Goal: Task Accomplishment & Management: Manage account settings

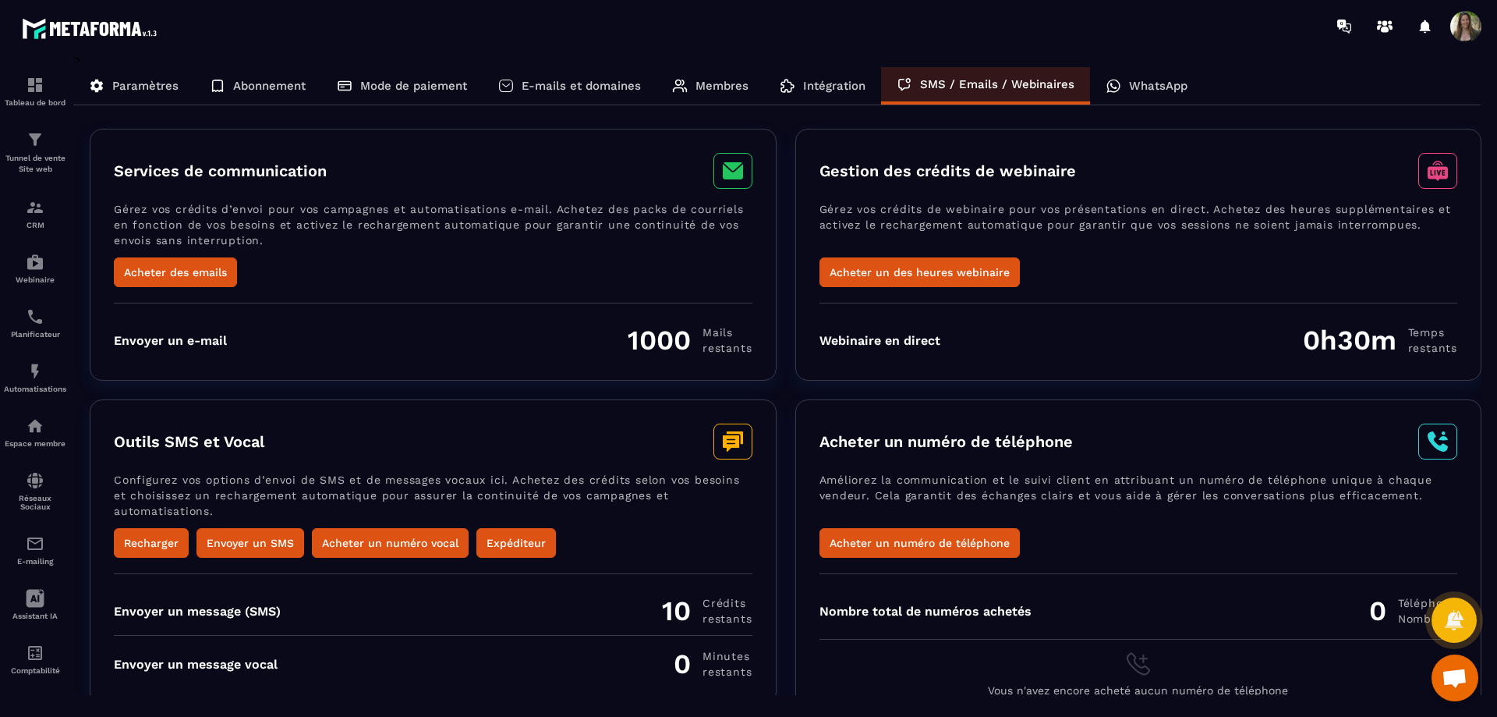
scroll to position [26, 0]
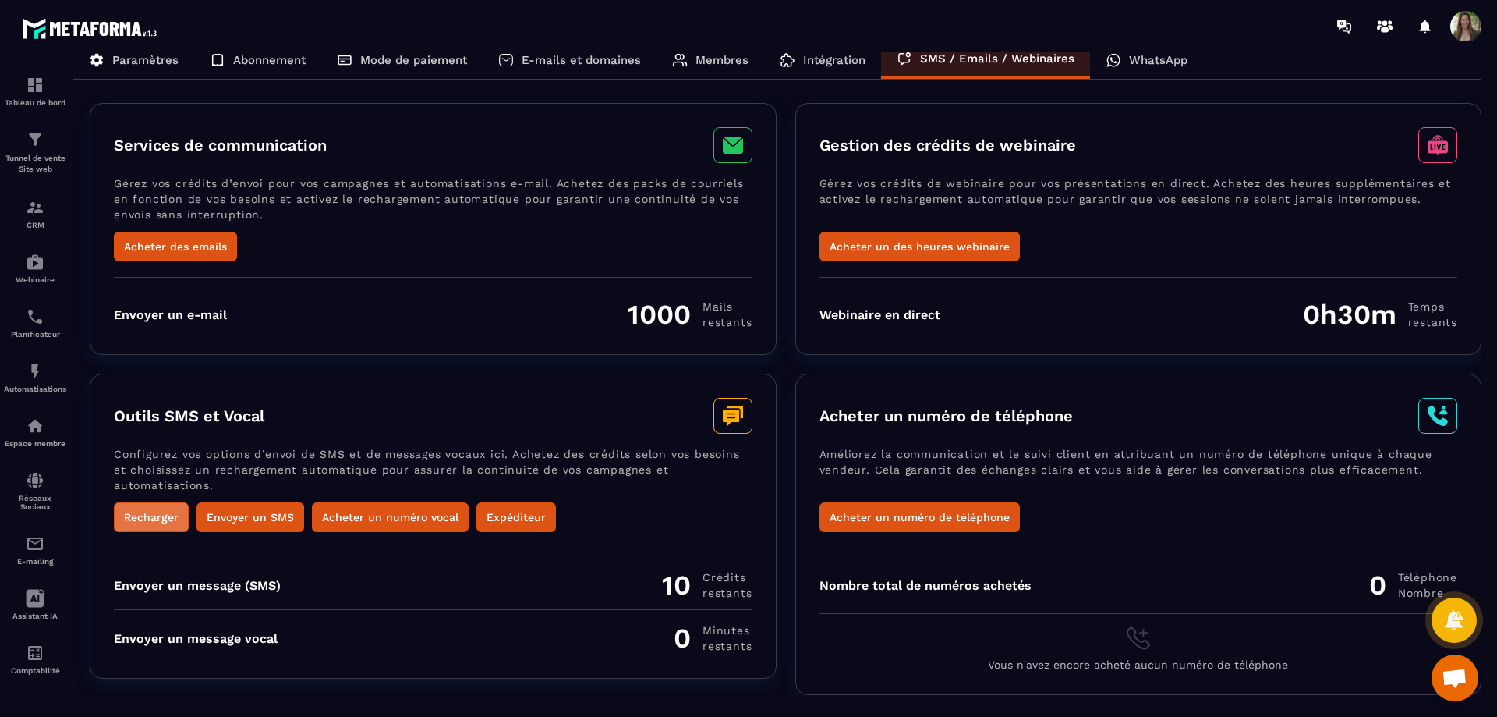
click at [140, 517] on button "Recharger" at bounding box center [151, 517] width 75 height 30
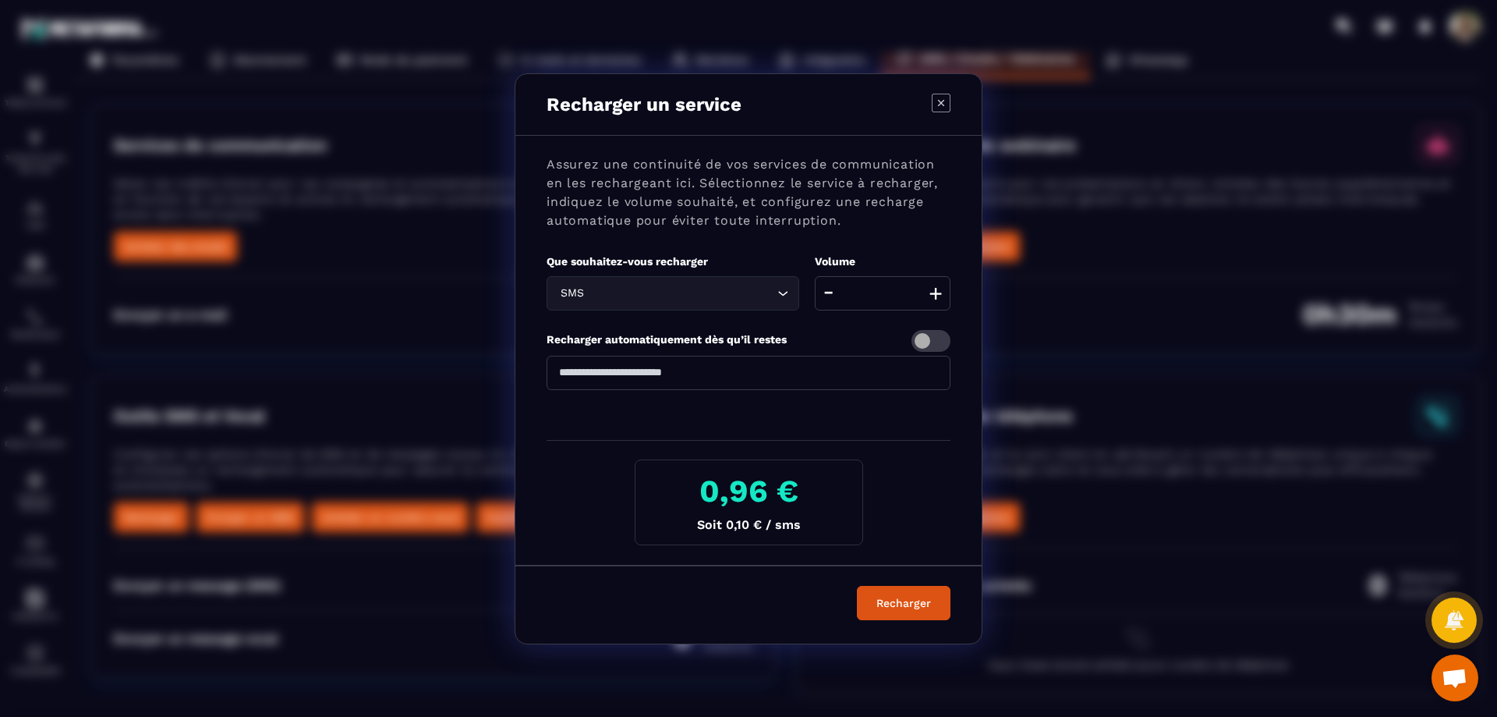
click at [940, 100] on icon "Modal window" at bounding box center [941, 103] width 19 height 19
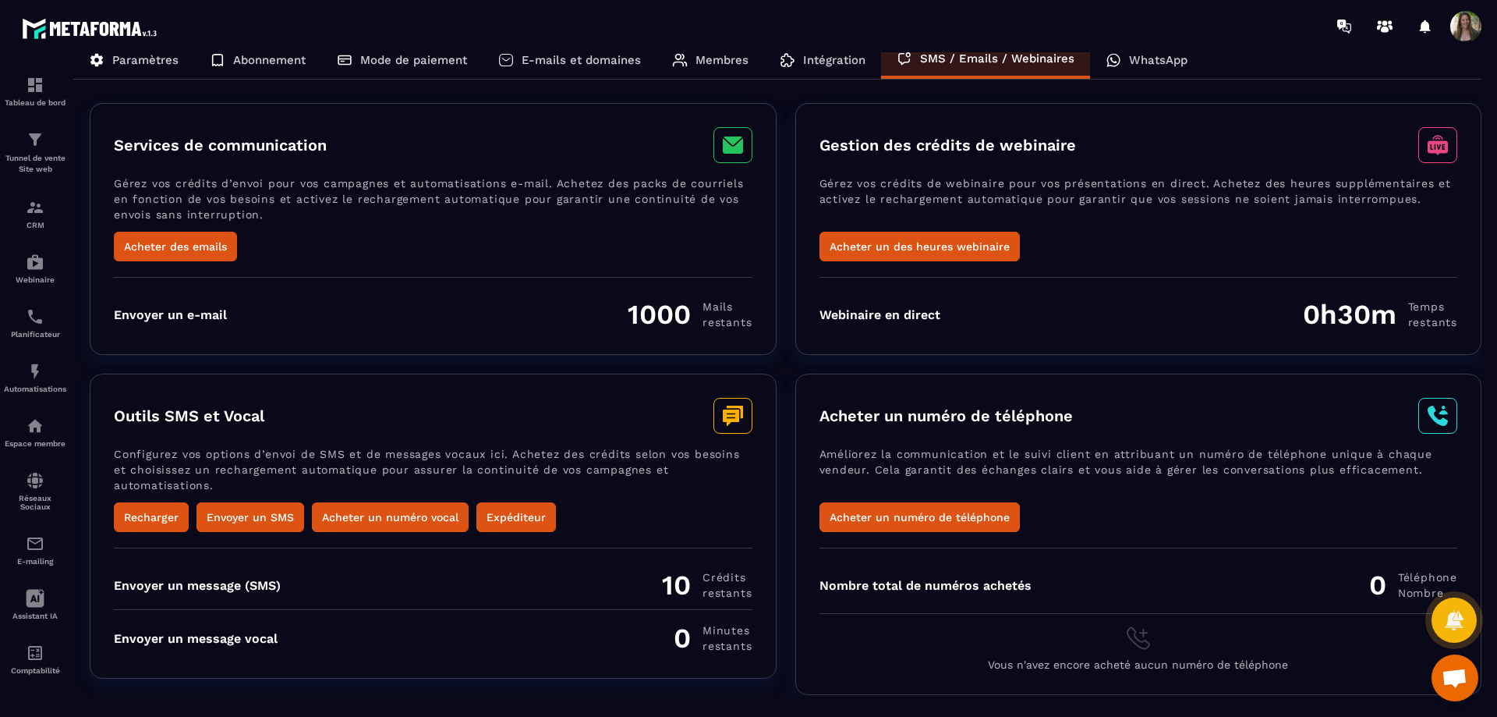
click at [1137, 58] on p "WhatsApp" at bounding box center [1158, 60] width 58 height 14
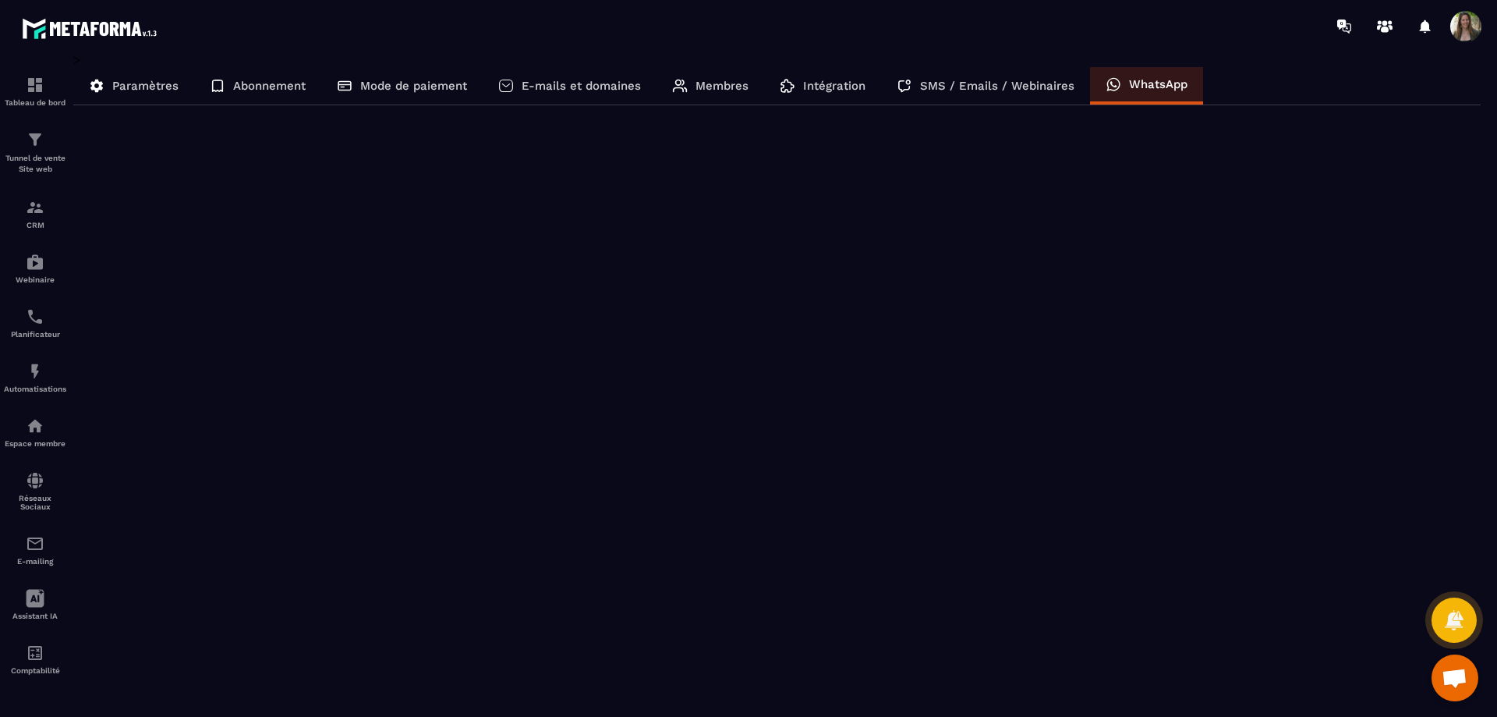
scroll to position [0, 0]
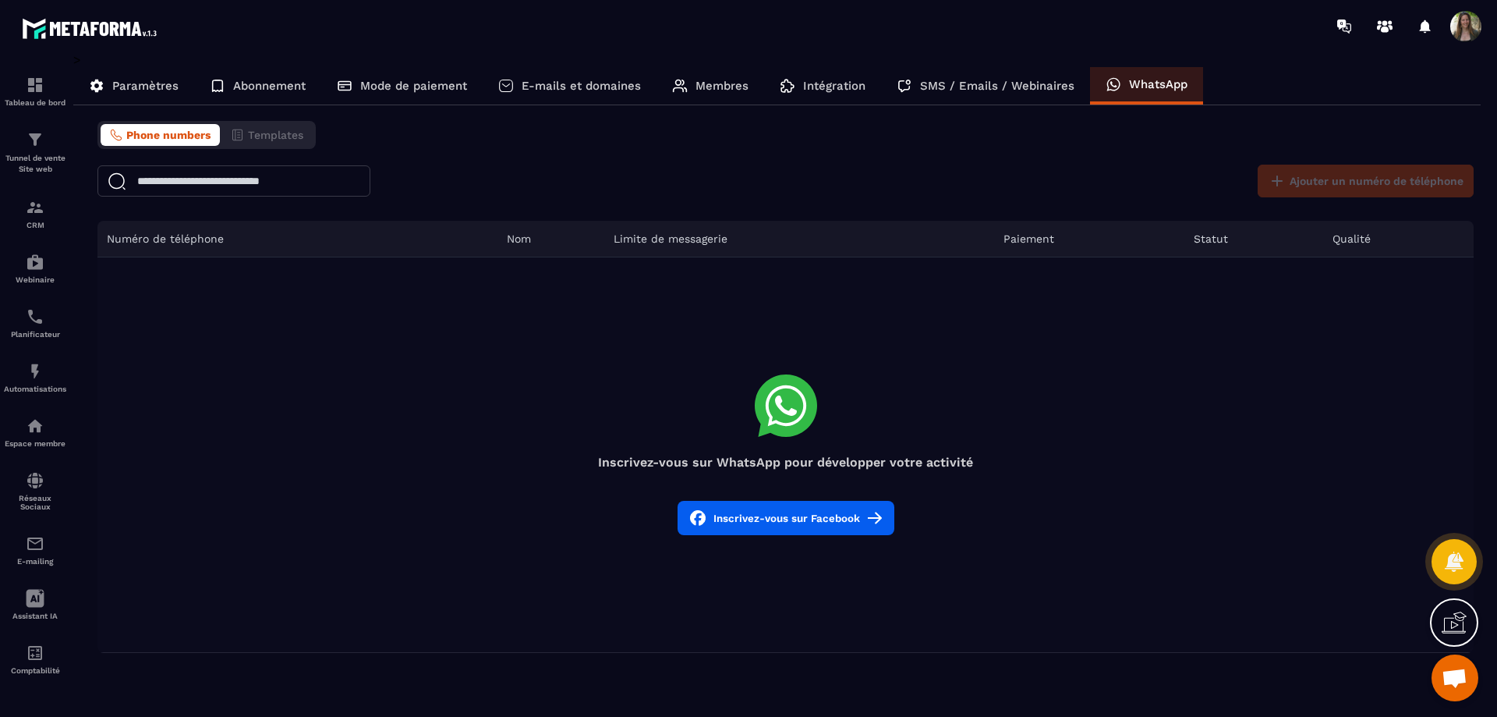
click at [815, 87] on p "Intégration" at bounding box center [834, 86] width 62 height 14
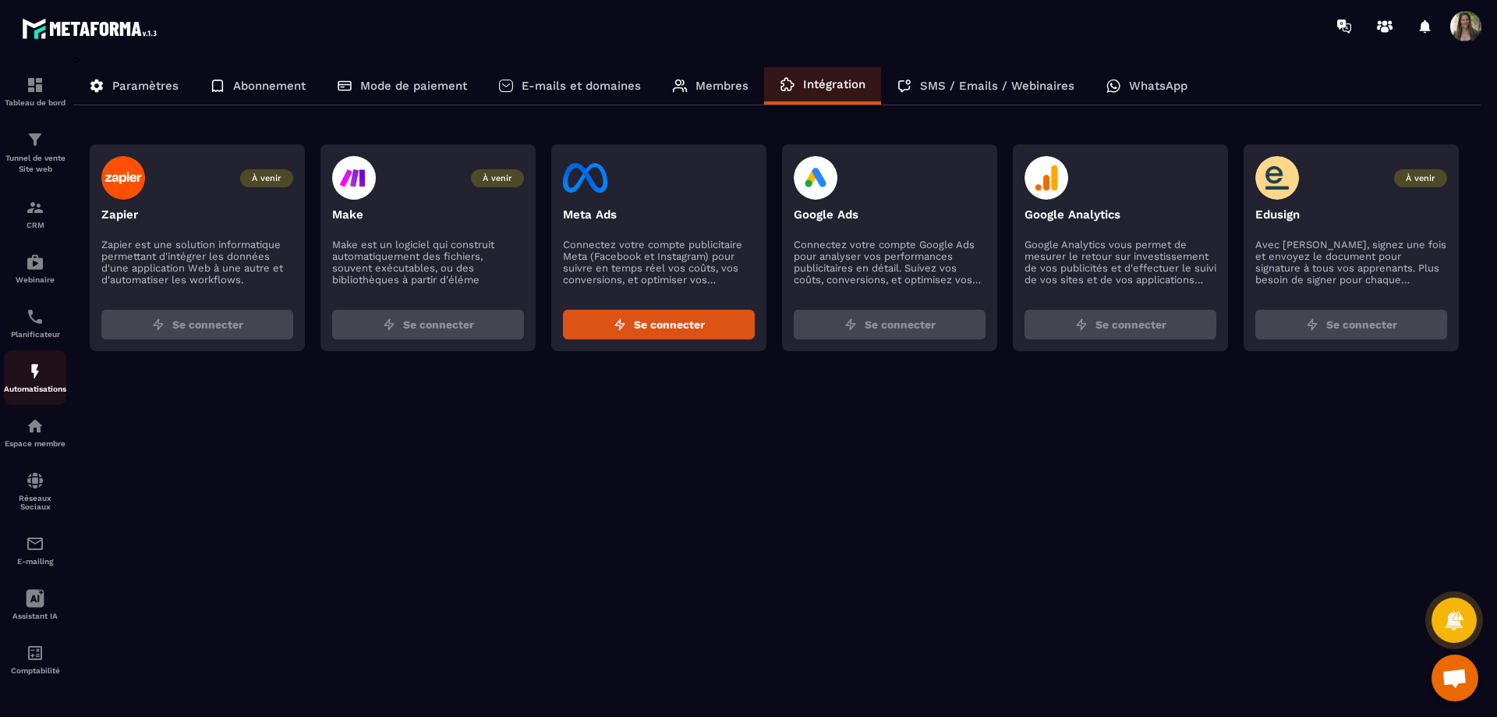
click at [35, 372] on img at bounding box center [35, 371] width 19 height 19
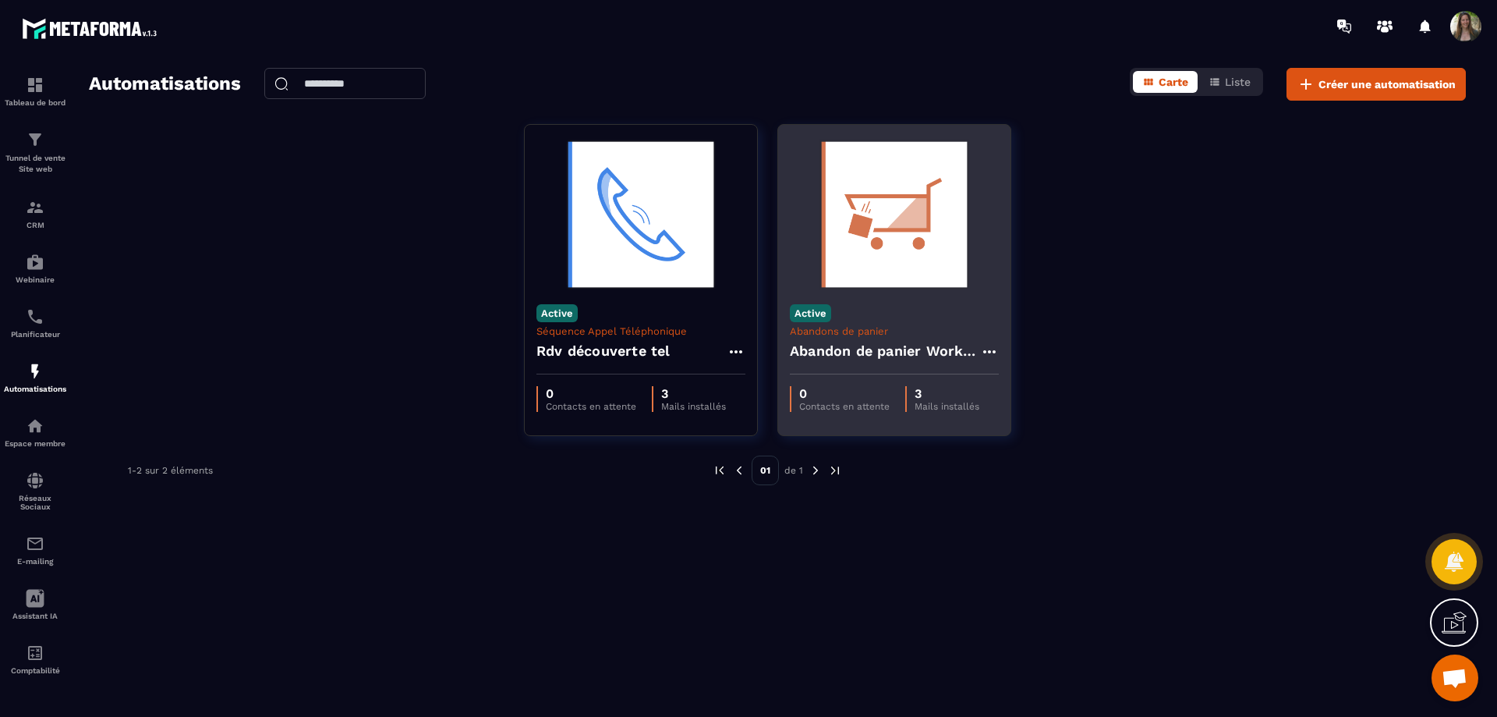
click at [991, 351] on icon at bounding box center [989, 351] width 19 height 19
click at [1034, 445] on button "Supprimer" at bounding box center [1034, 446] width 97 height 28
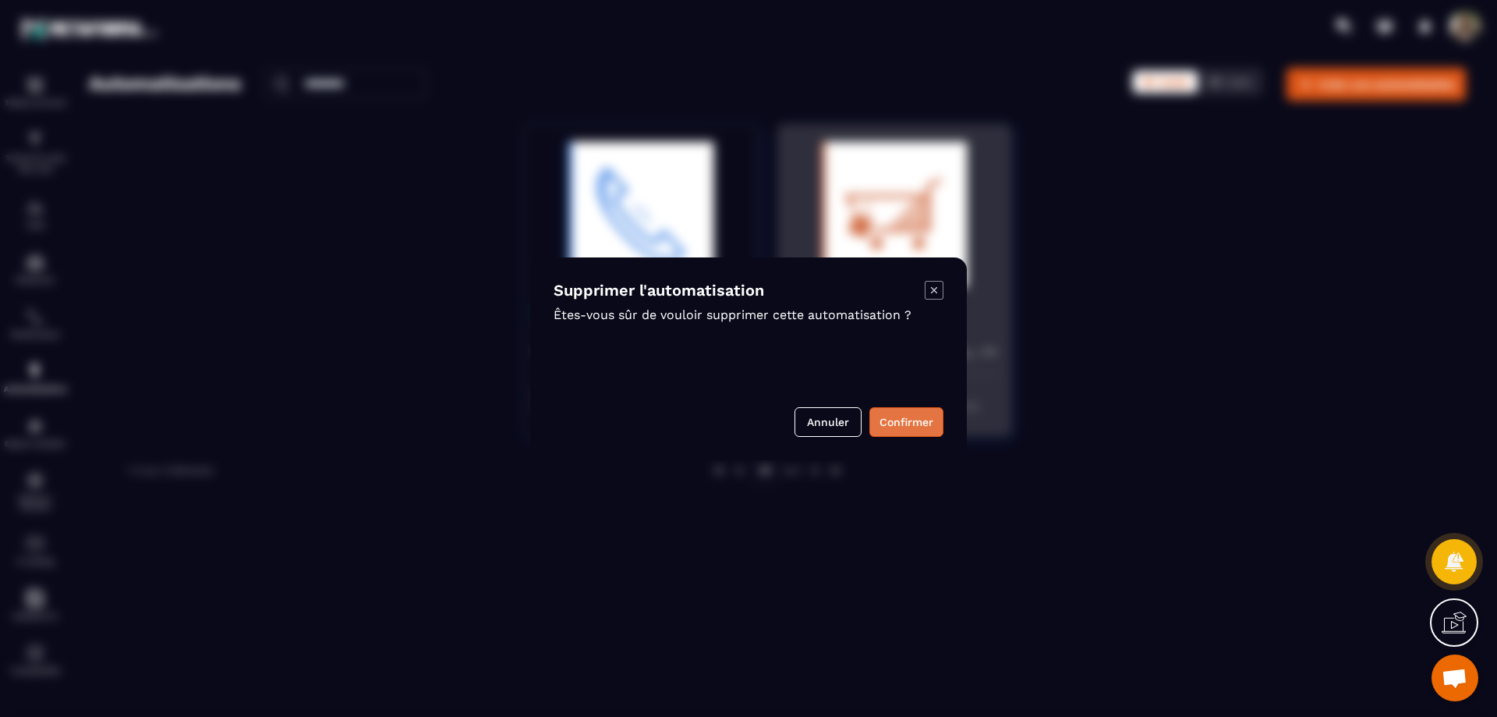
click at [908, 421] on button "Confirmer" at bounding box center [906, 422] width 74 height 30
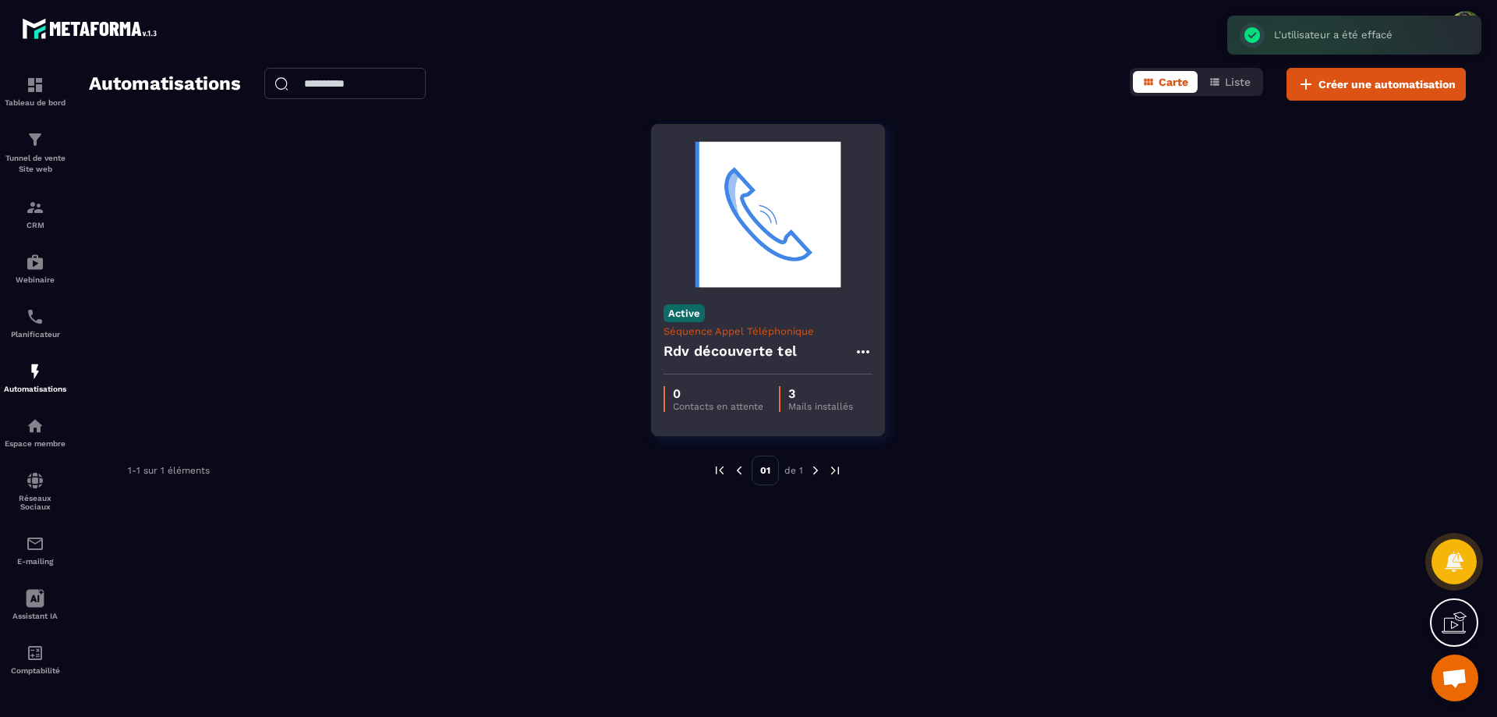
click at [858, 349] on icon at bounding box center [863, 351] width 19 height 19
click at [921, 449] on button "Supprimer" at bounding box center [908, 446] width 97 height 28
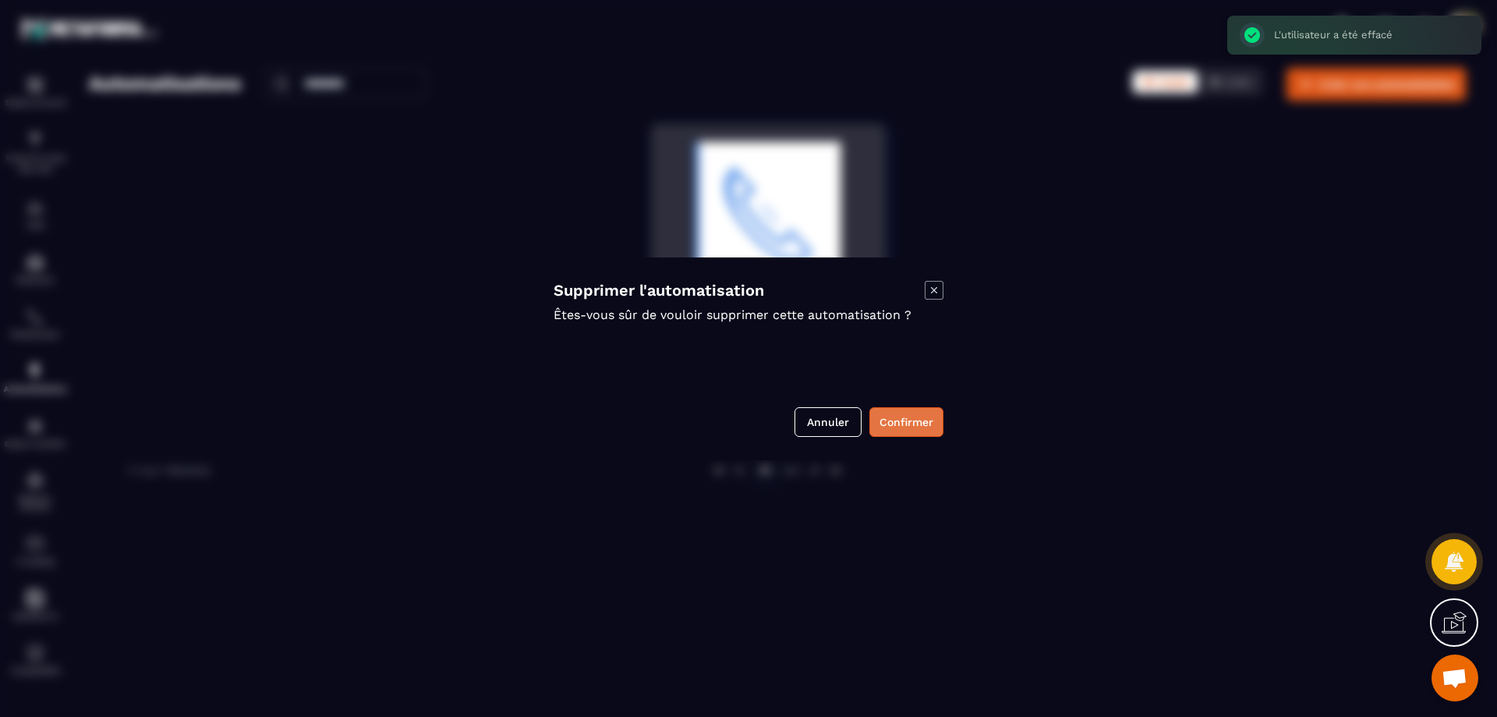
click at [907, 416] on button "Confirmer" at bounding box center [906, 422] width 74 height 30
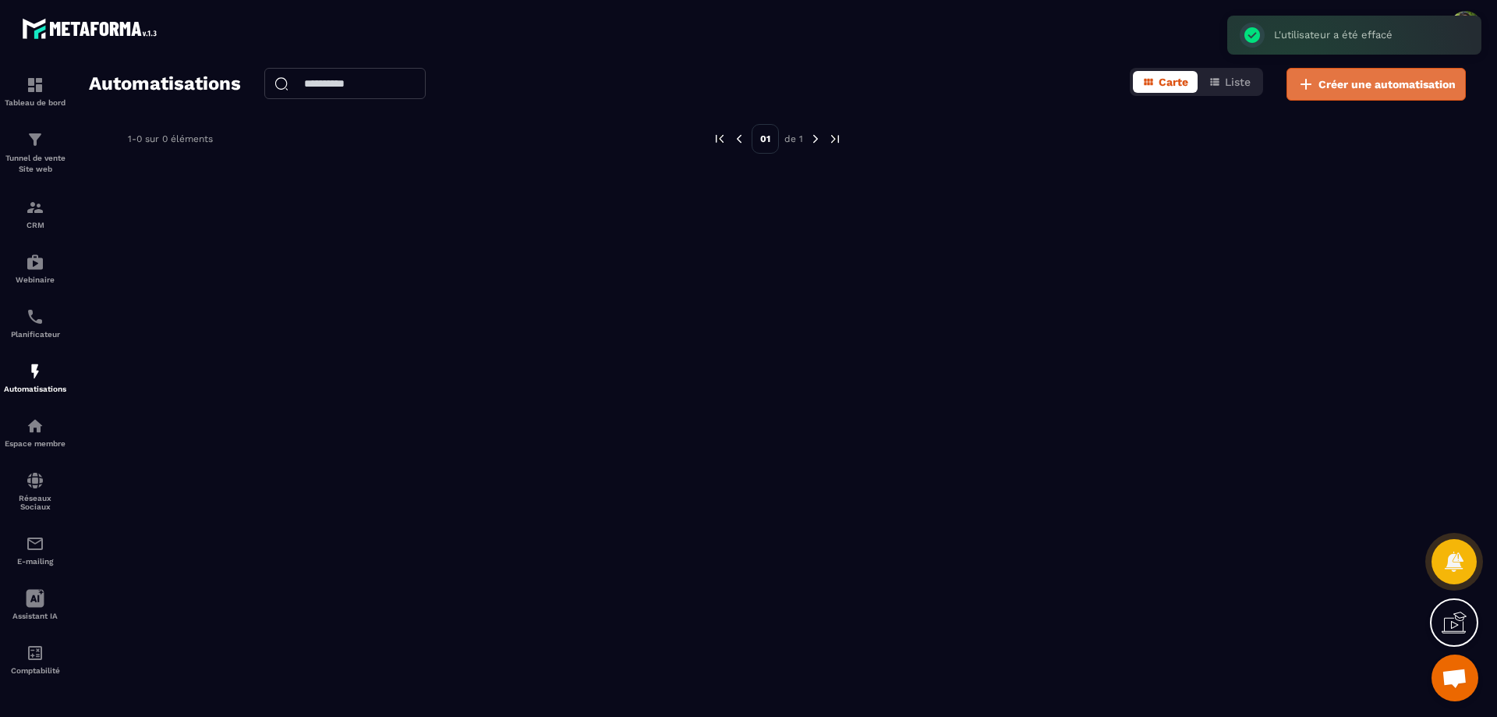
click at [1389, 73] on button "Créer une automatisation" at bounding box center [1375, 84] width 179 height 33
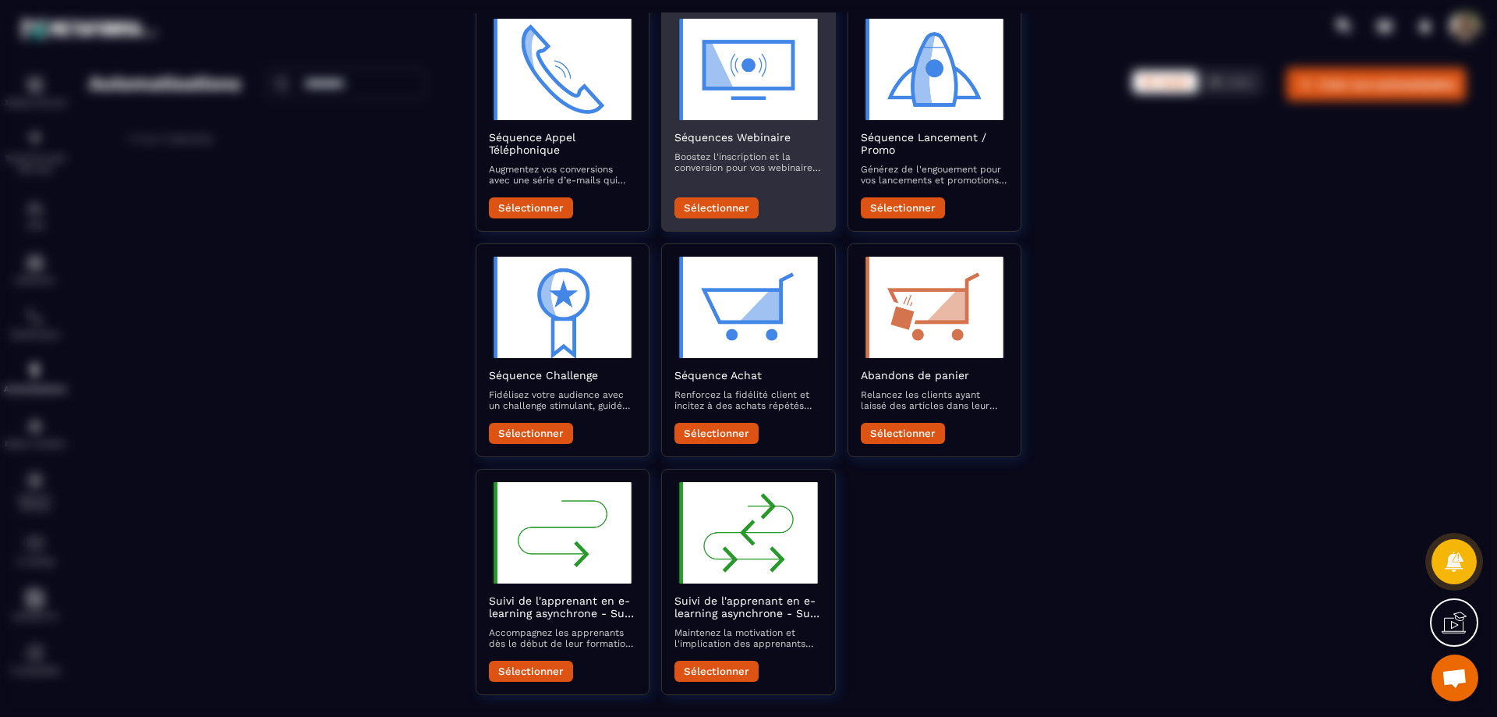
scroll to position [365, 0]
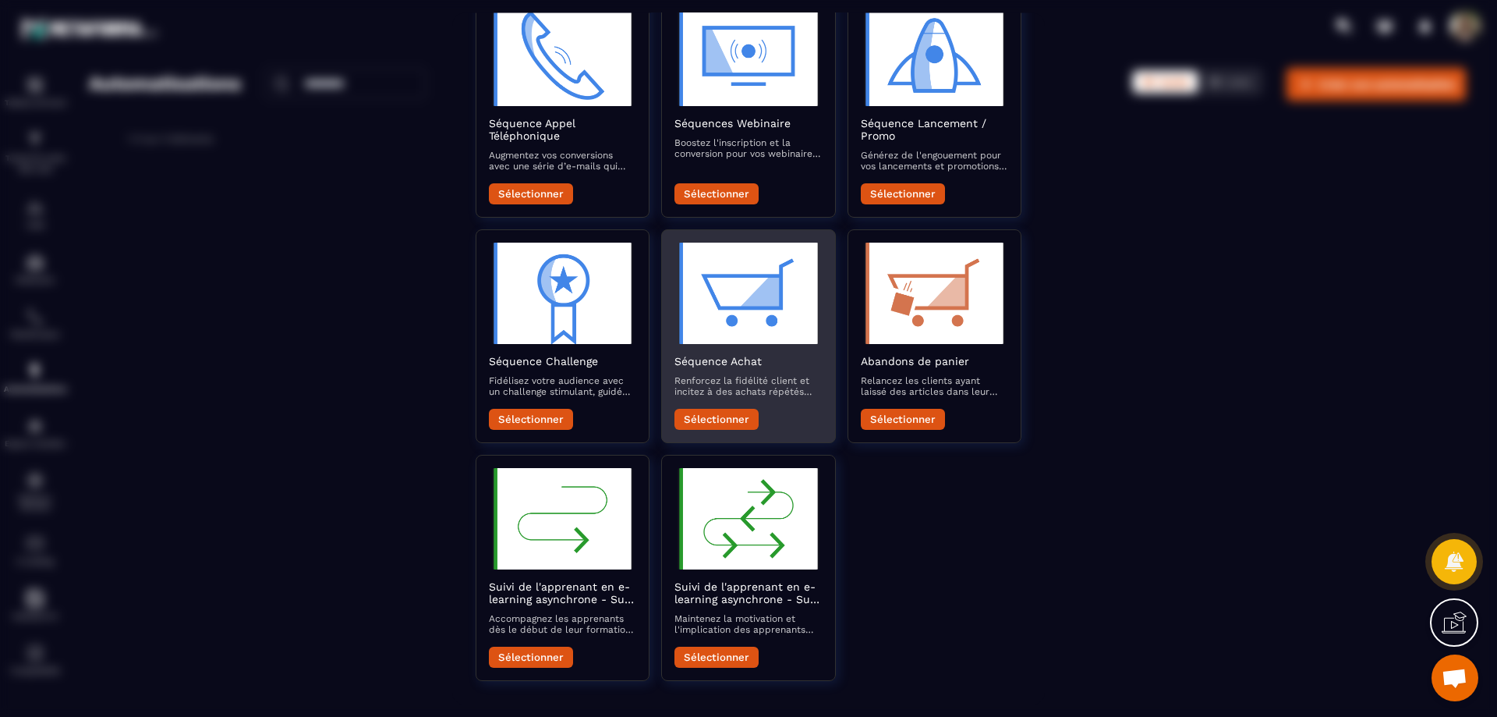
click at [757, 296] on img "Modal window" at bounding box center [747, 292] width 147 height 101
click at [720, 414] on button "Sélectionner" at bounding box center [716, 419] width 84 height 21
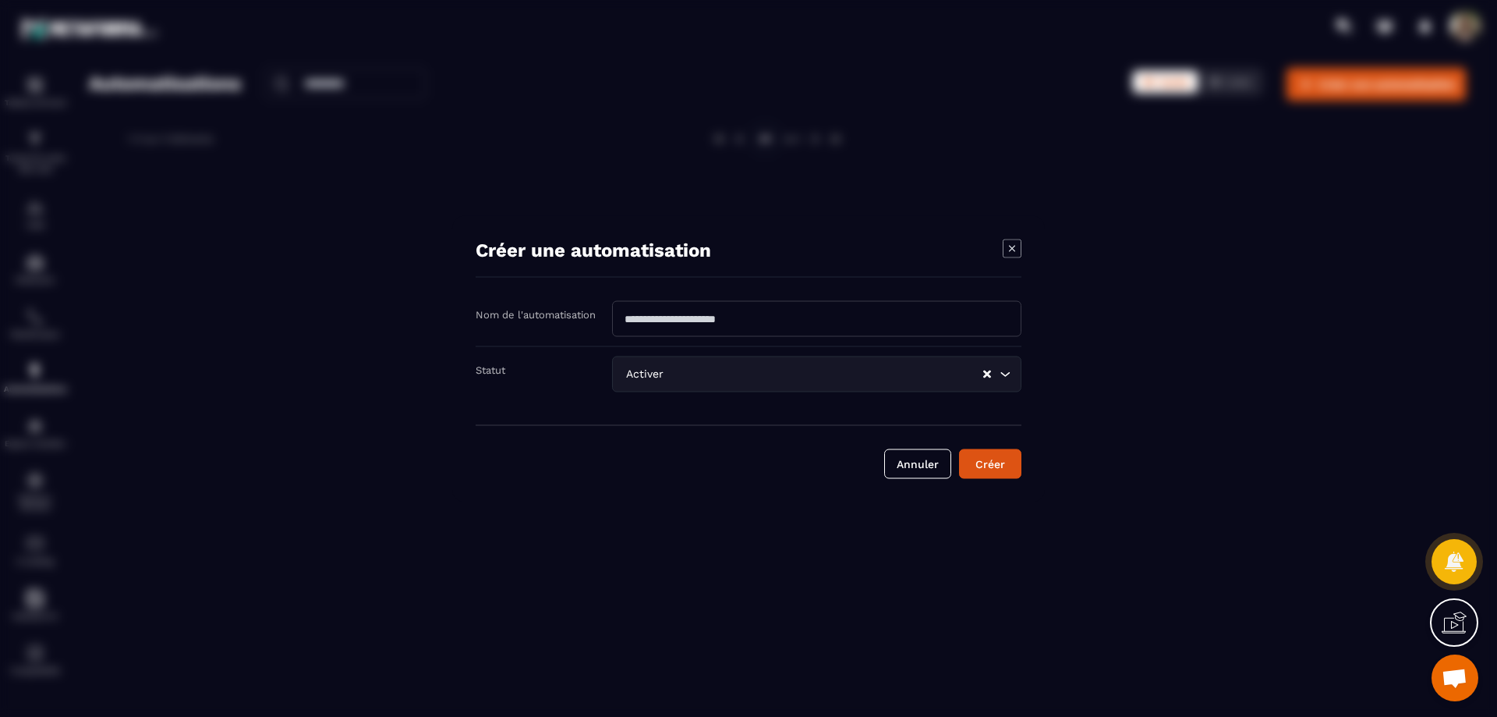
click at [756, 317] on input "Modal window" at bounding box center [816, 318] width 409 height 36
type input "**********"
click at [996, 464] on button "Créer" at bounding box center [990, 463] width 62 height 30
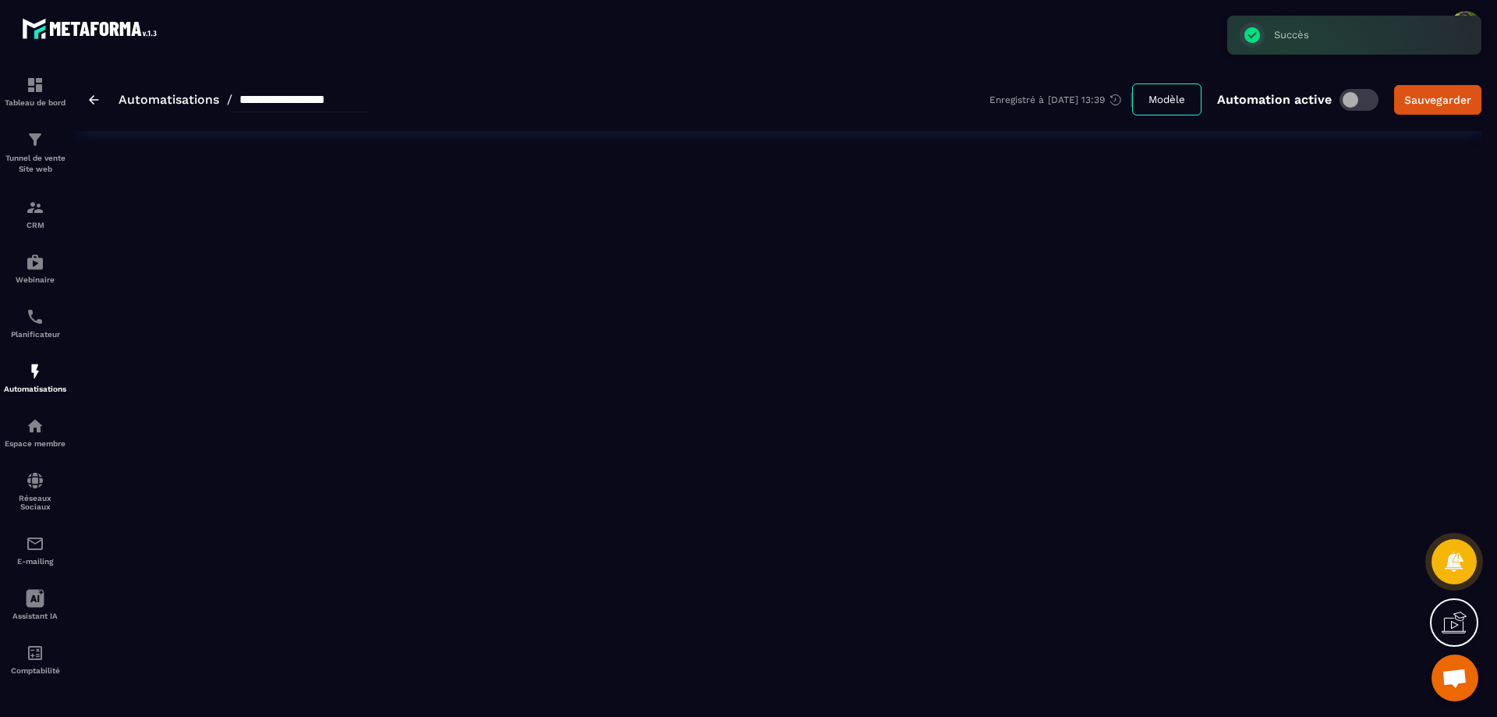
type input "**********"
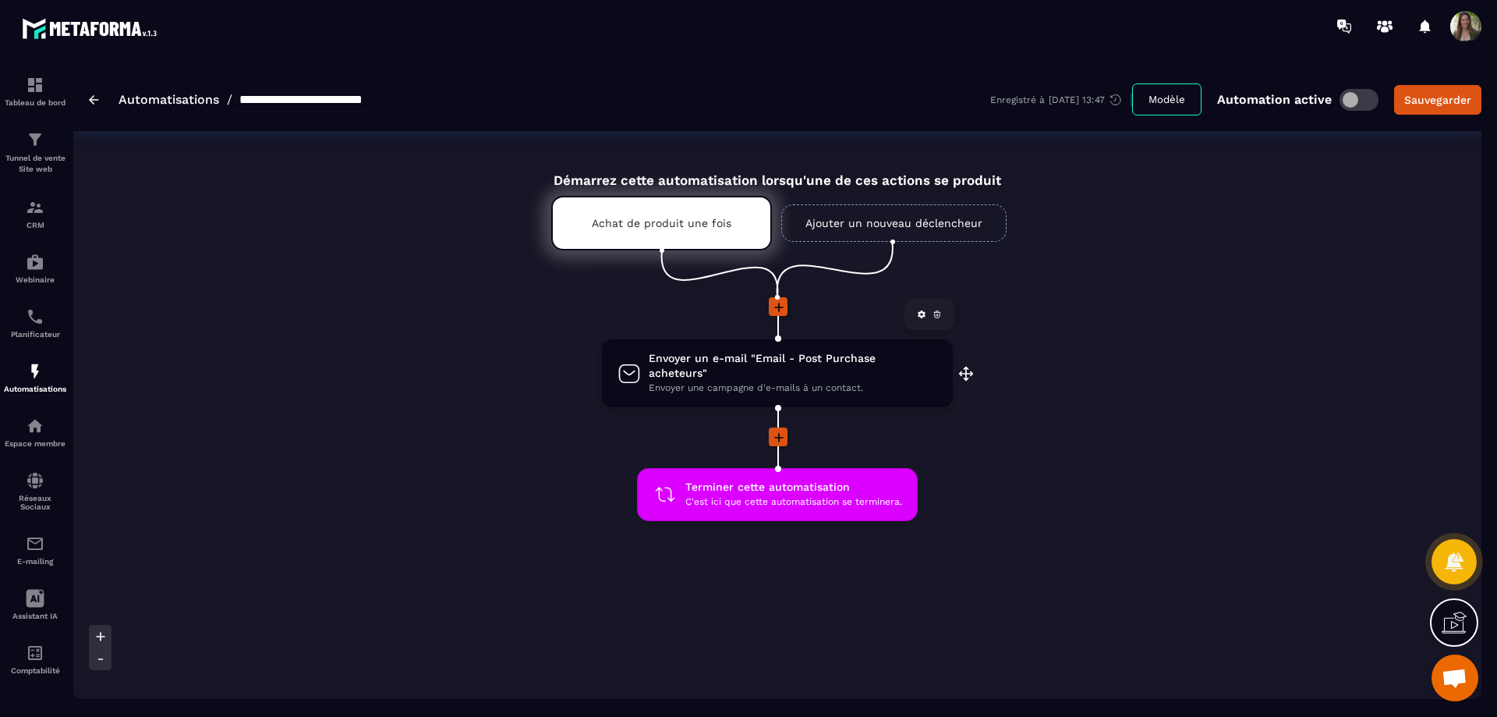
click at [851, 361] on span "Envoyer un e-mail "Email - Post Purchase acheteurs"" at bounding box center [793, 366] width 288 height 30
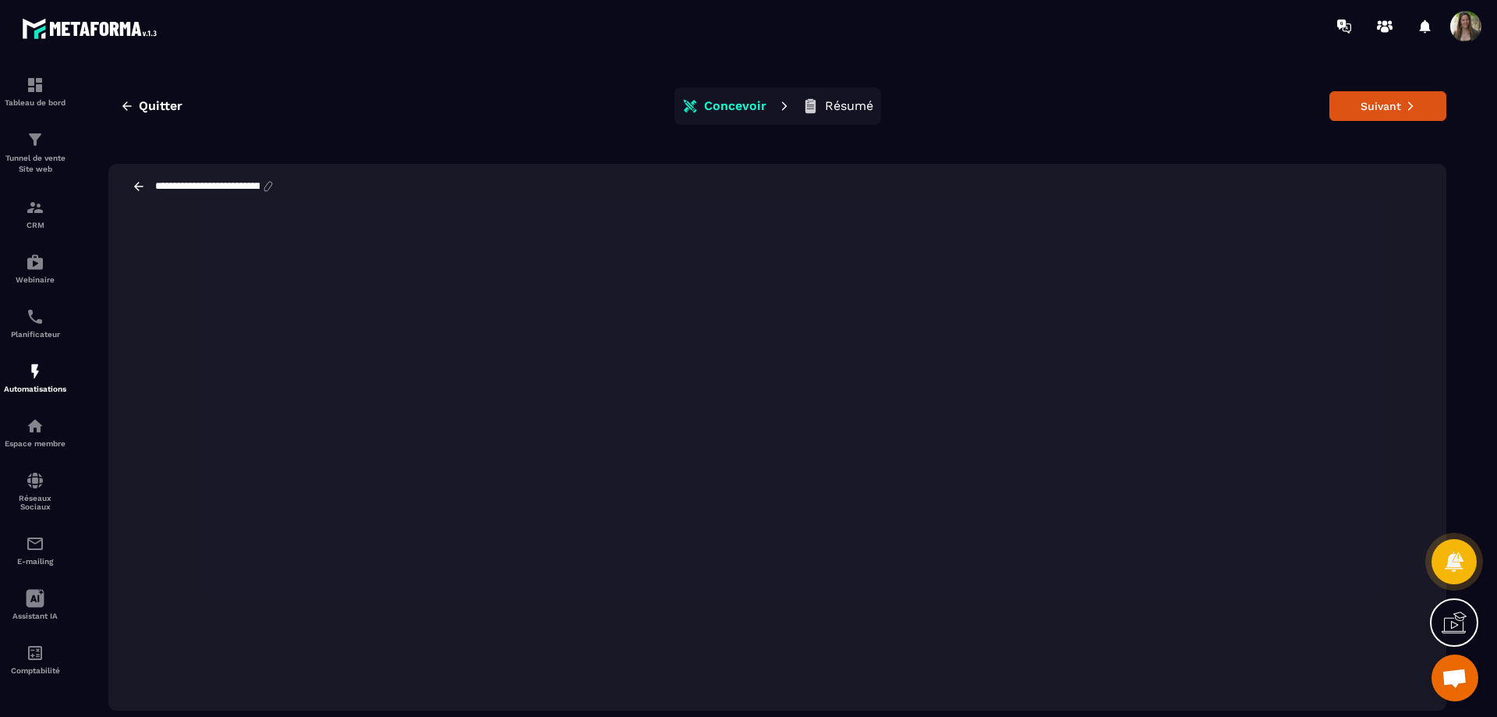
click at [140, 183] on icon at bounding box center [139, 186] width 14 height 14
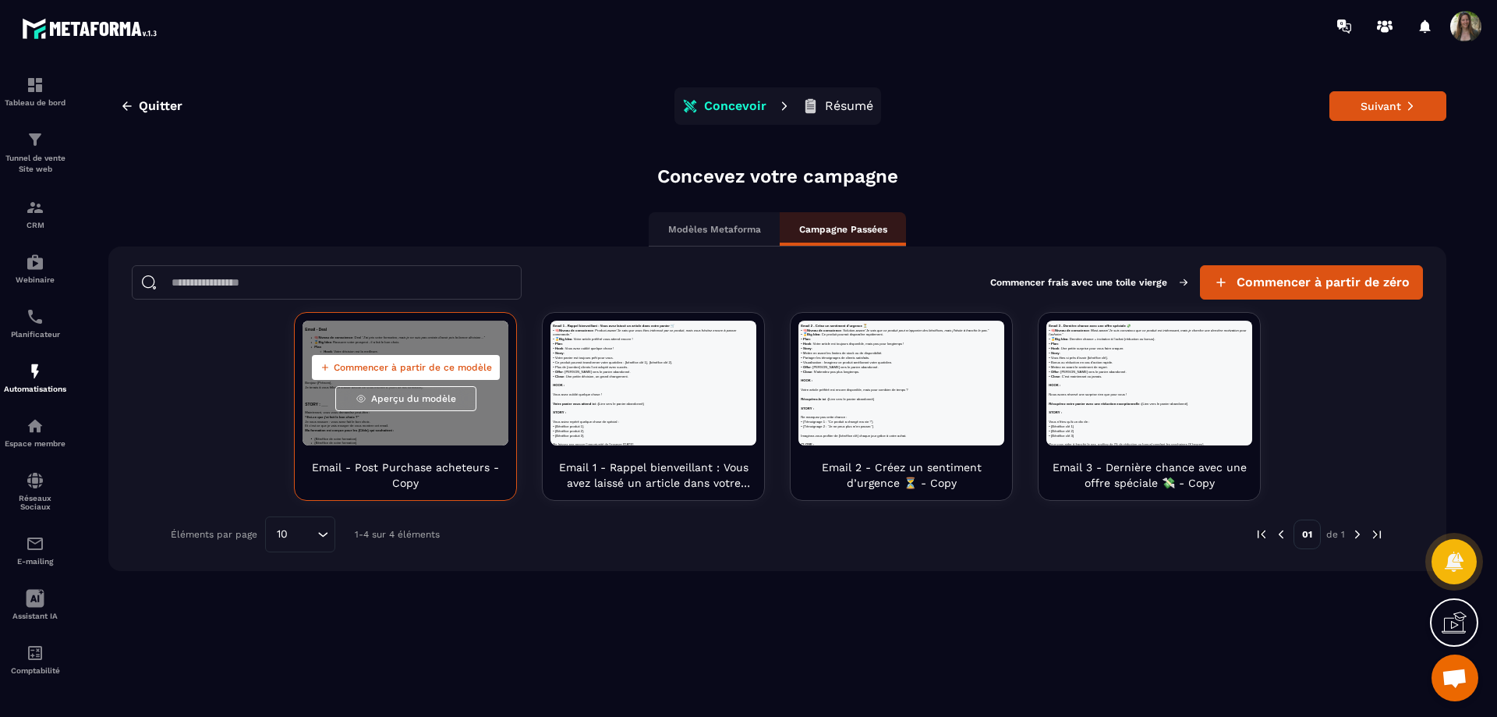
click at [449, 363] on span "Commencer à partir de ce modèle" at bounding box center [413, 367] width 158 height 12
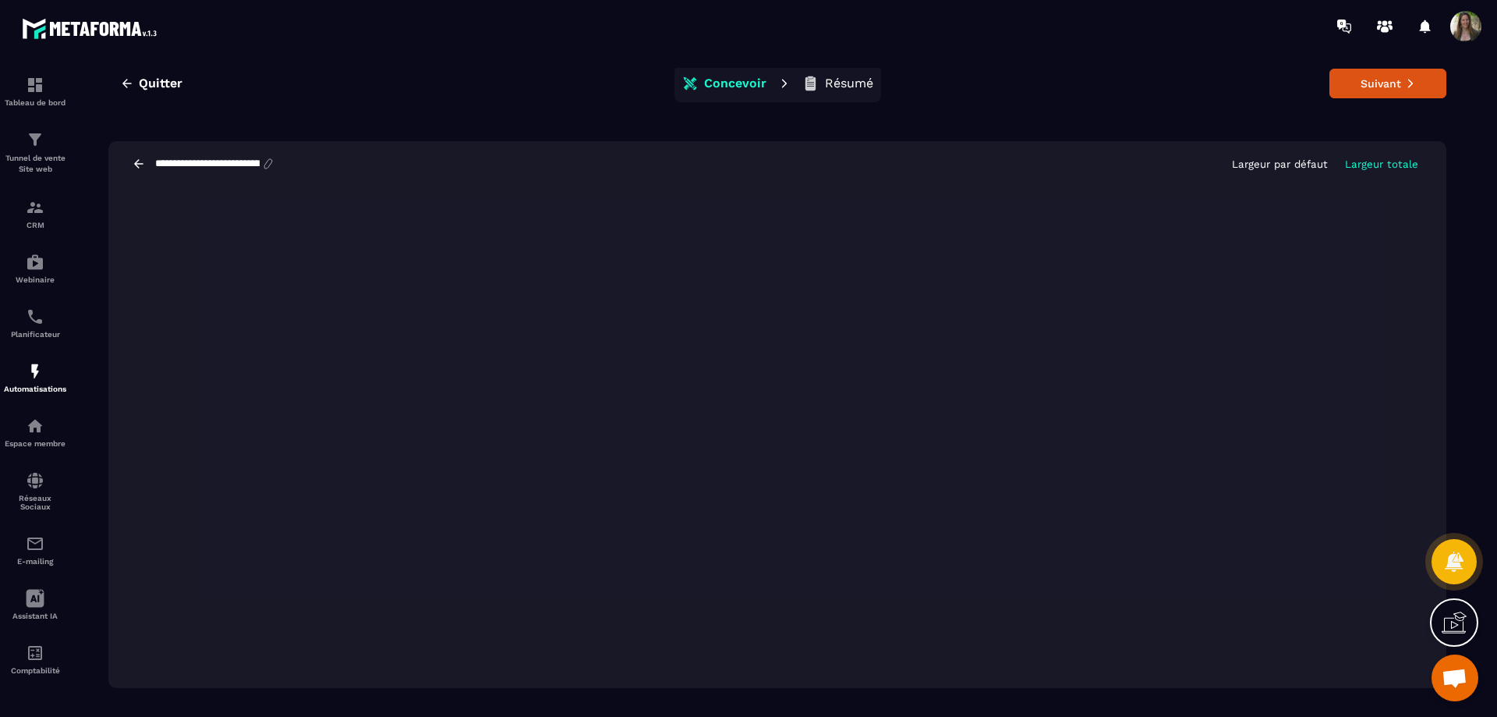
scroll to position [35, 0]
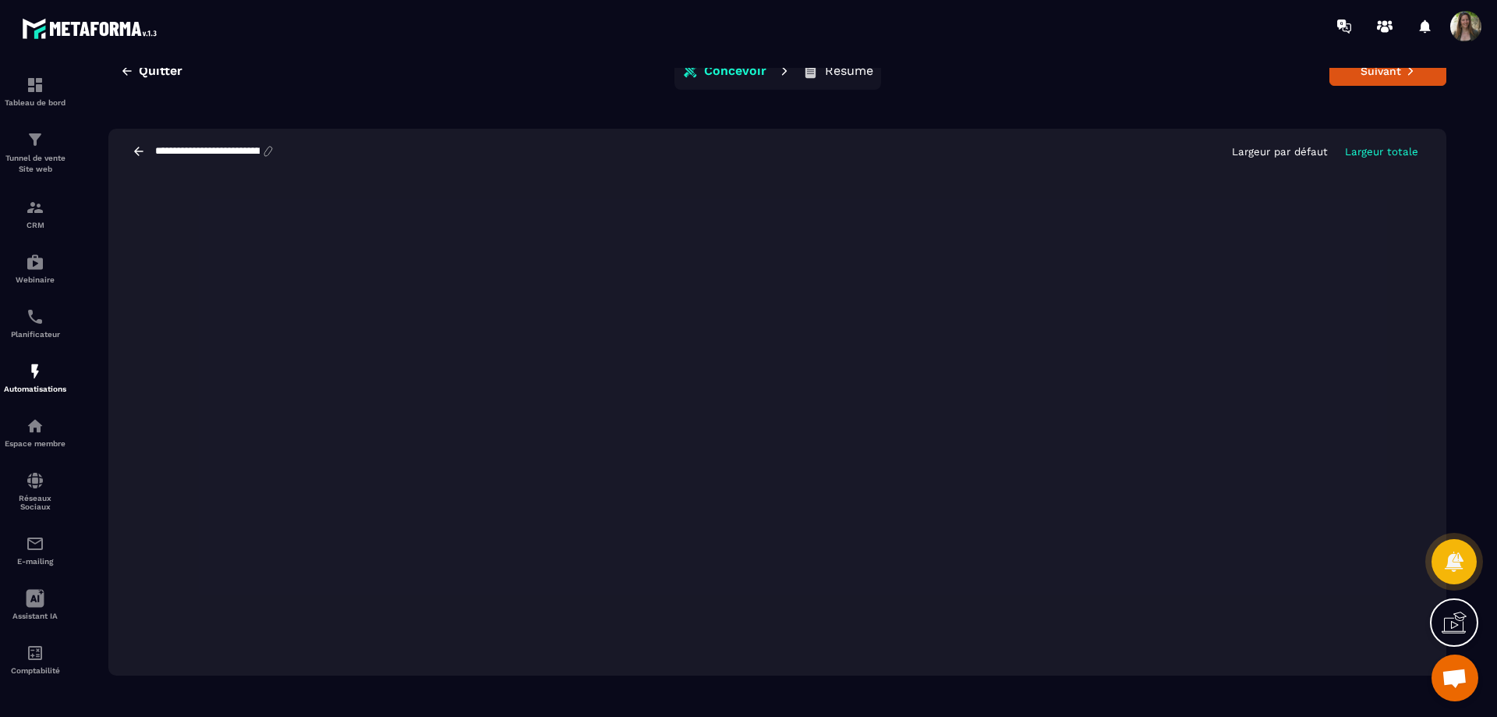
click at [136, 146] on icon at bounding box center [139, 151] width 14 height 14
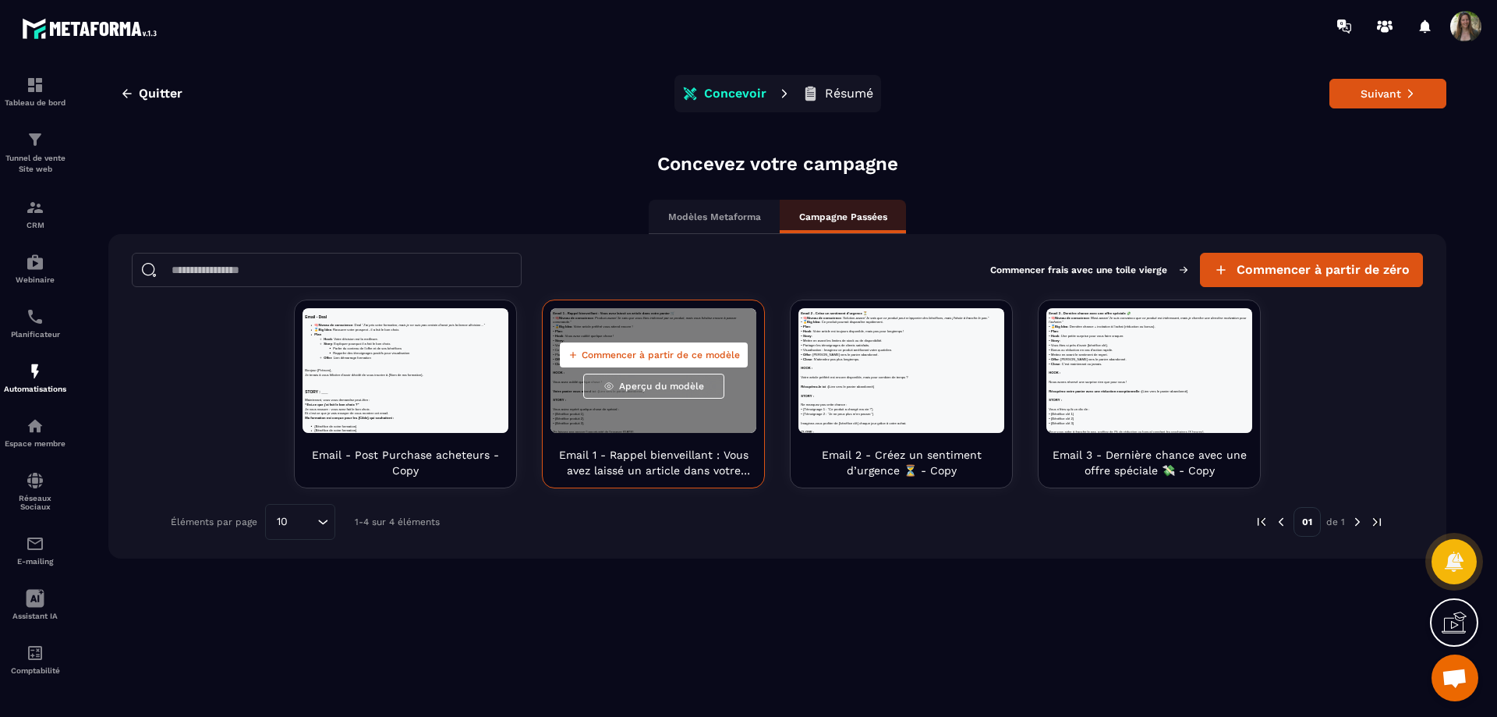
scroll to position [0, 0]
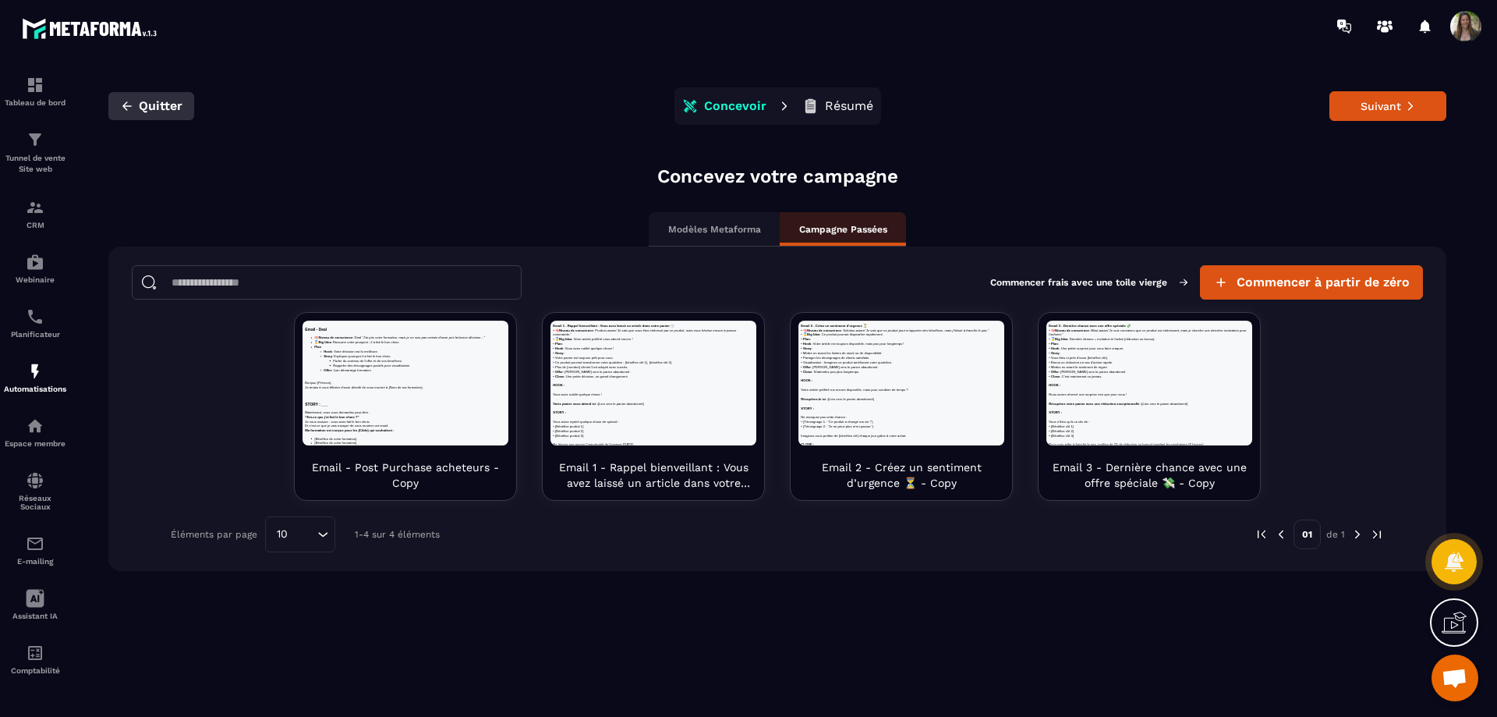
click at [165, 106] on span "Quitter" at bounding box center [161, 106] width 44 height 16
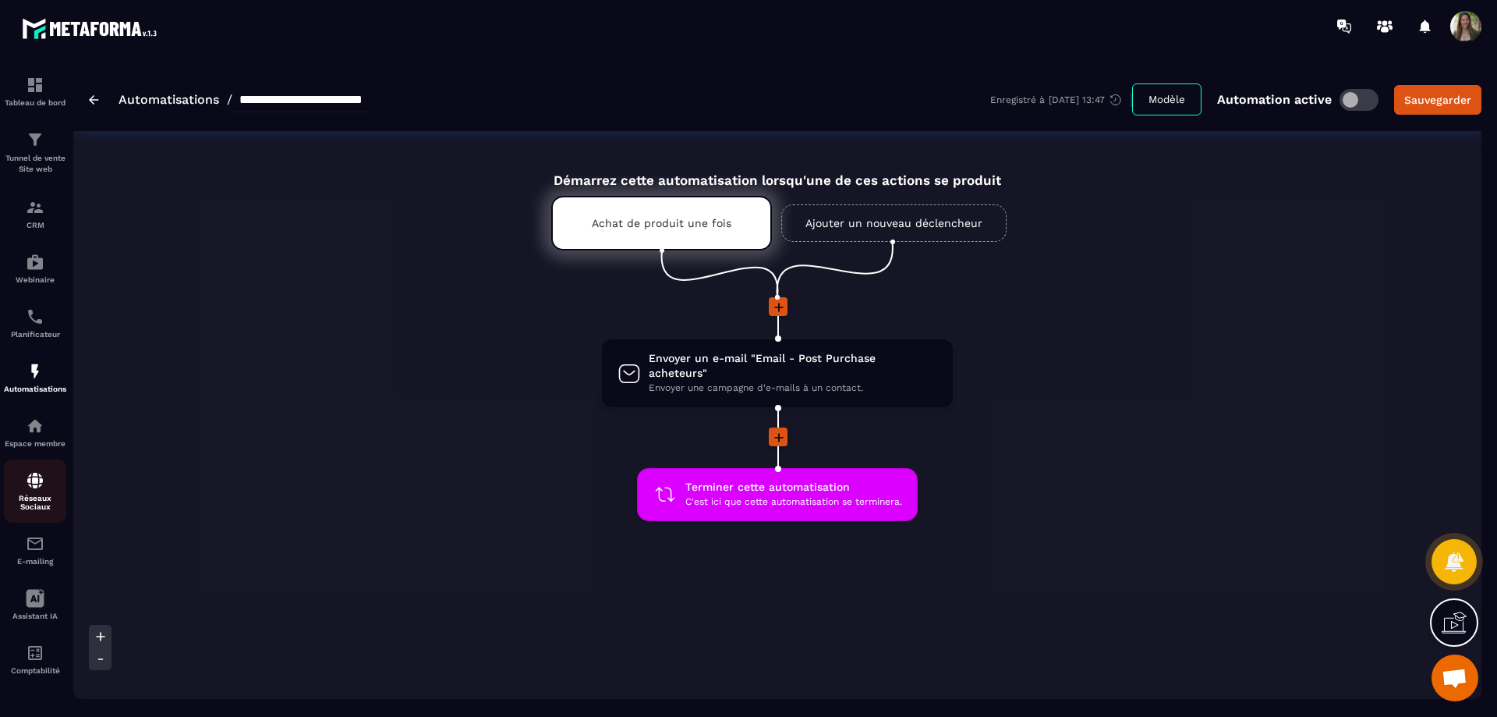
click at [42, 486] on img at bounding box center [35, 480] width 19 height 19
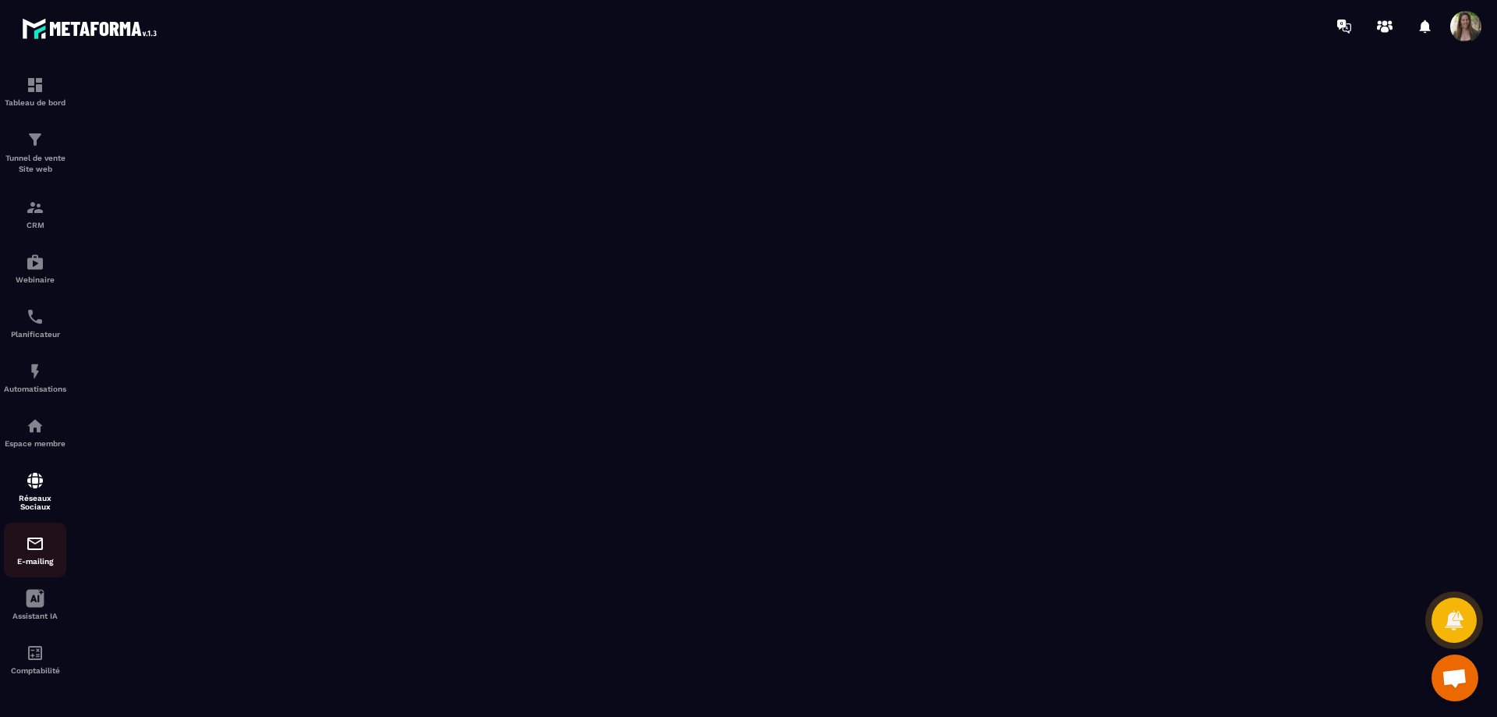
click at [35, 545] on img at bounding box center [35, 543] width 19 height 19
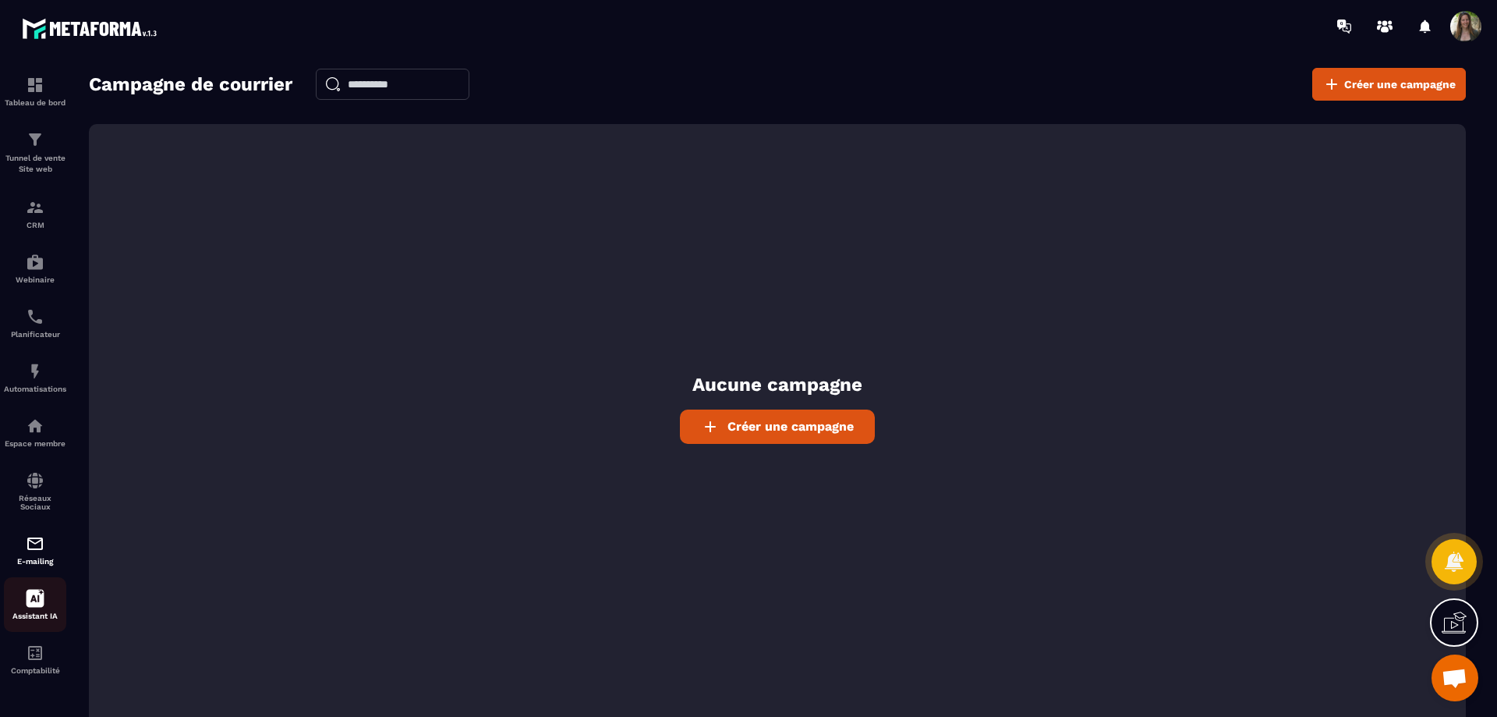
click at [38, 606] on icon at bounding box center [36, 598] width 18 height 18
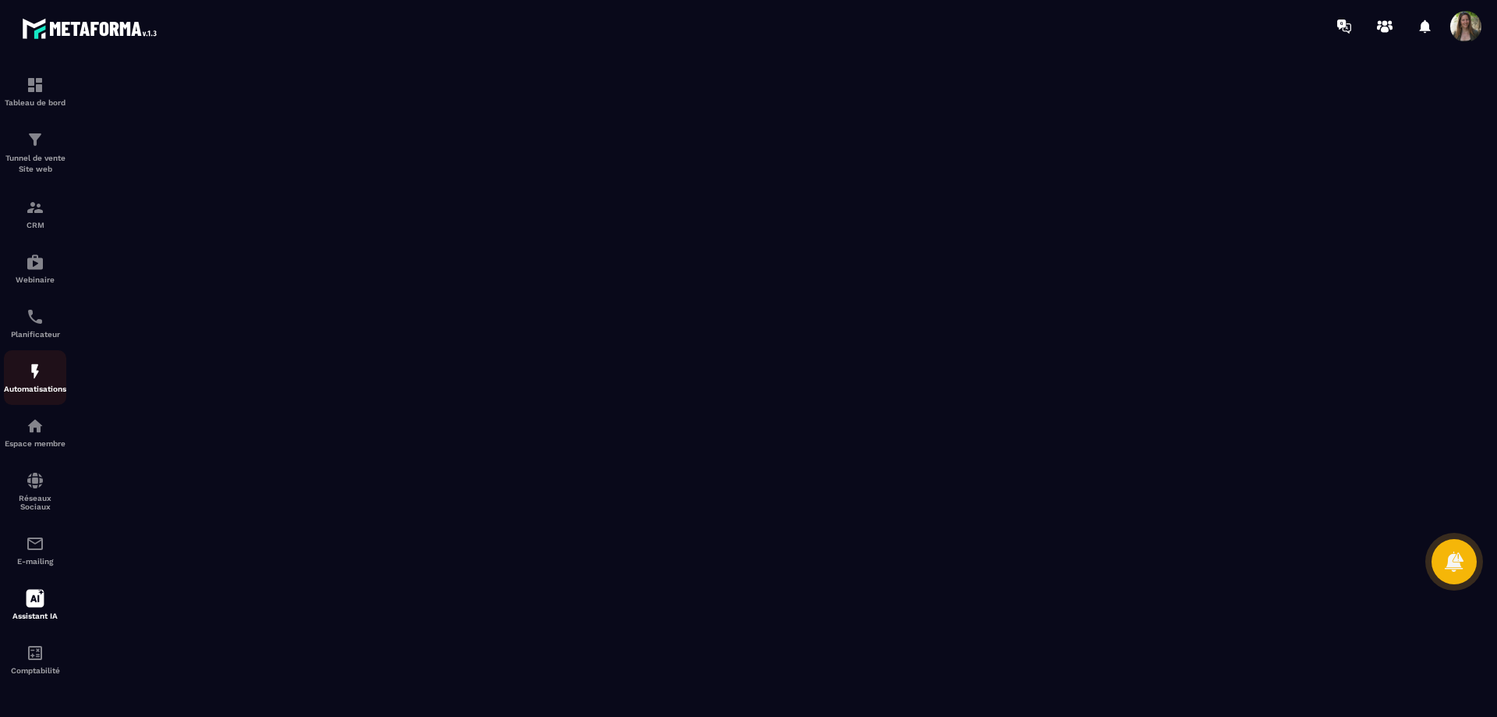
click at [30, 370] on img at bounding box center [35, 371] width 19 height 19
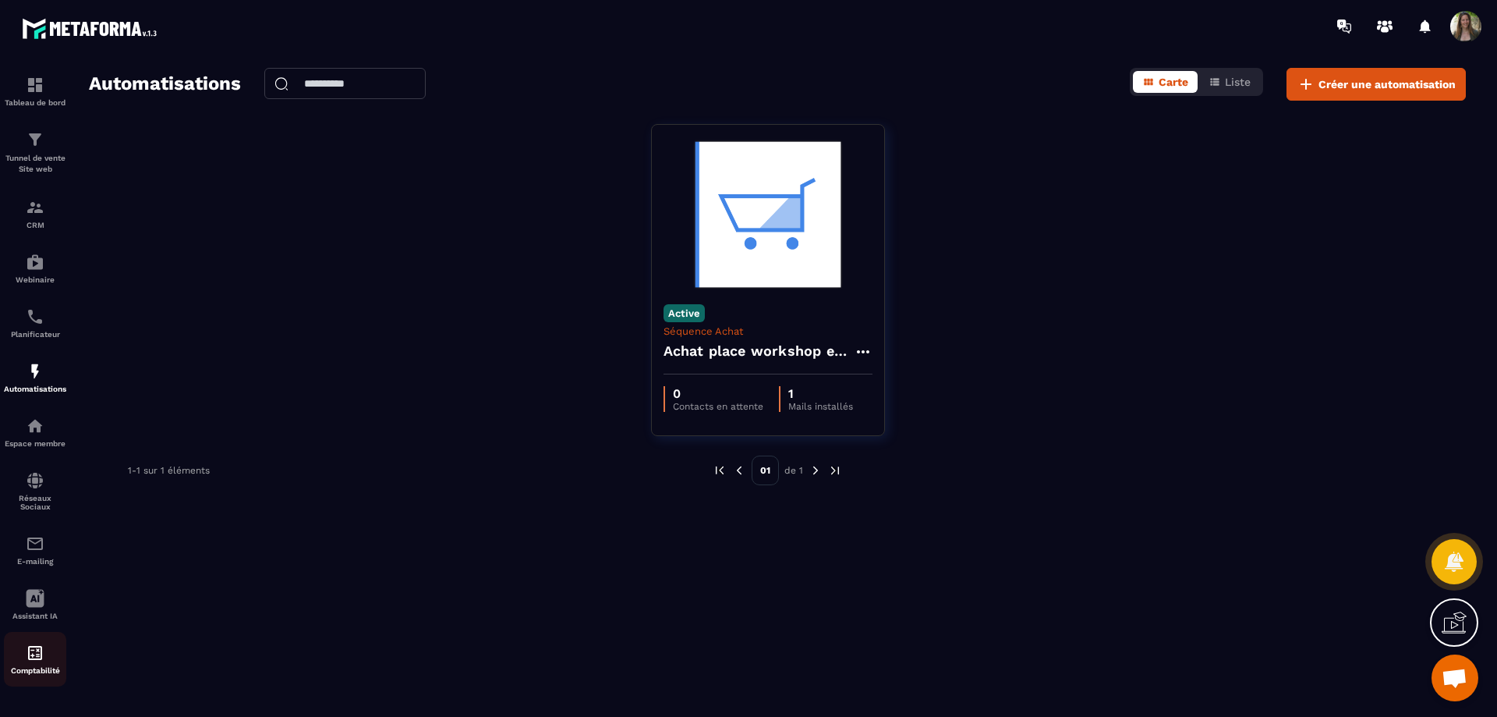
click at [37, 649] on img at bounding box center [35, 652] width 19 height 19
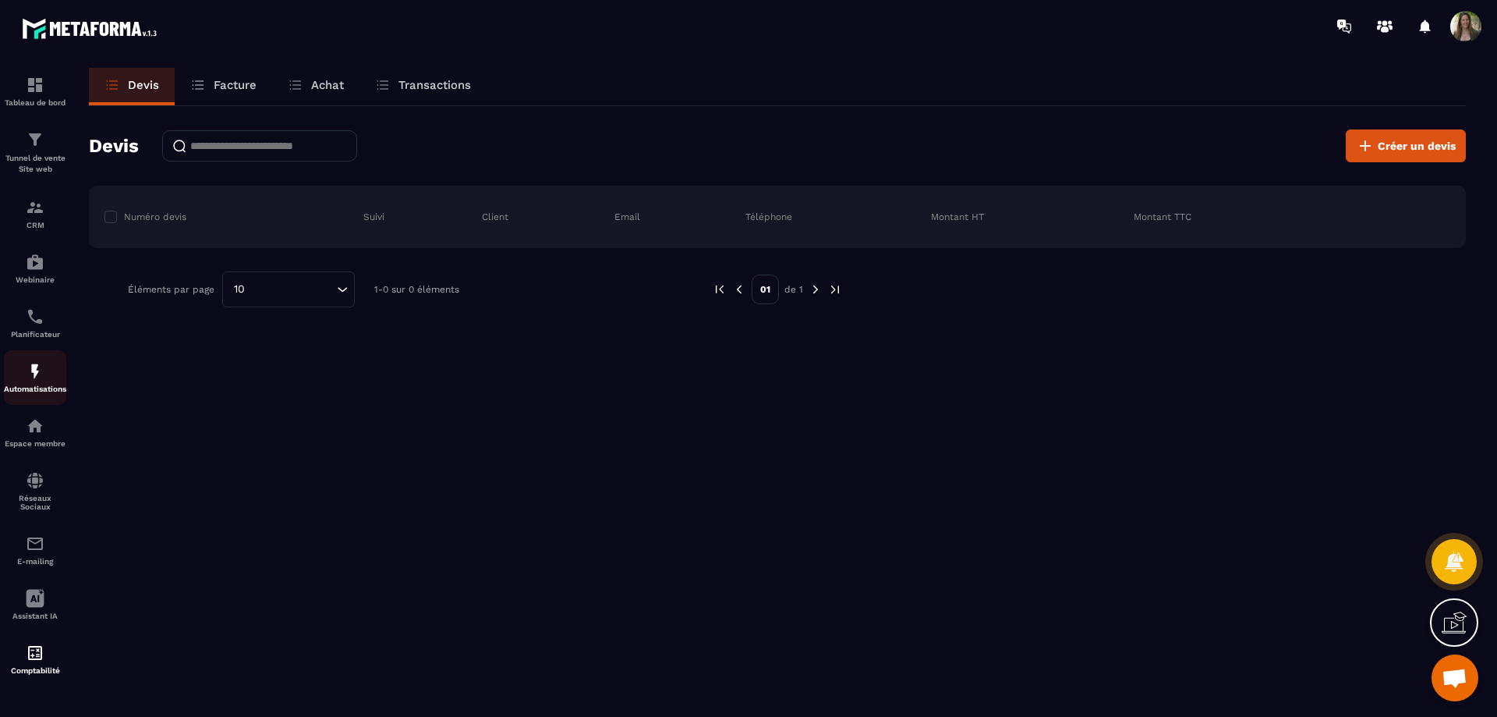
click at [34, 371] on img at bounding box center [35, 371] width 19 height 19
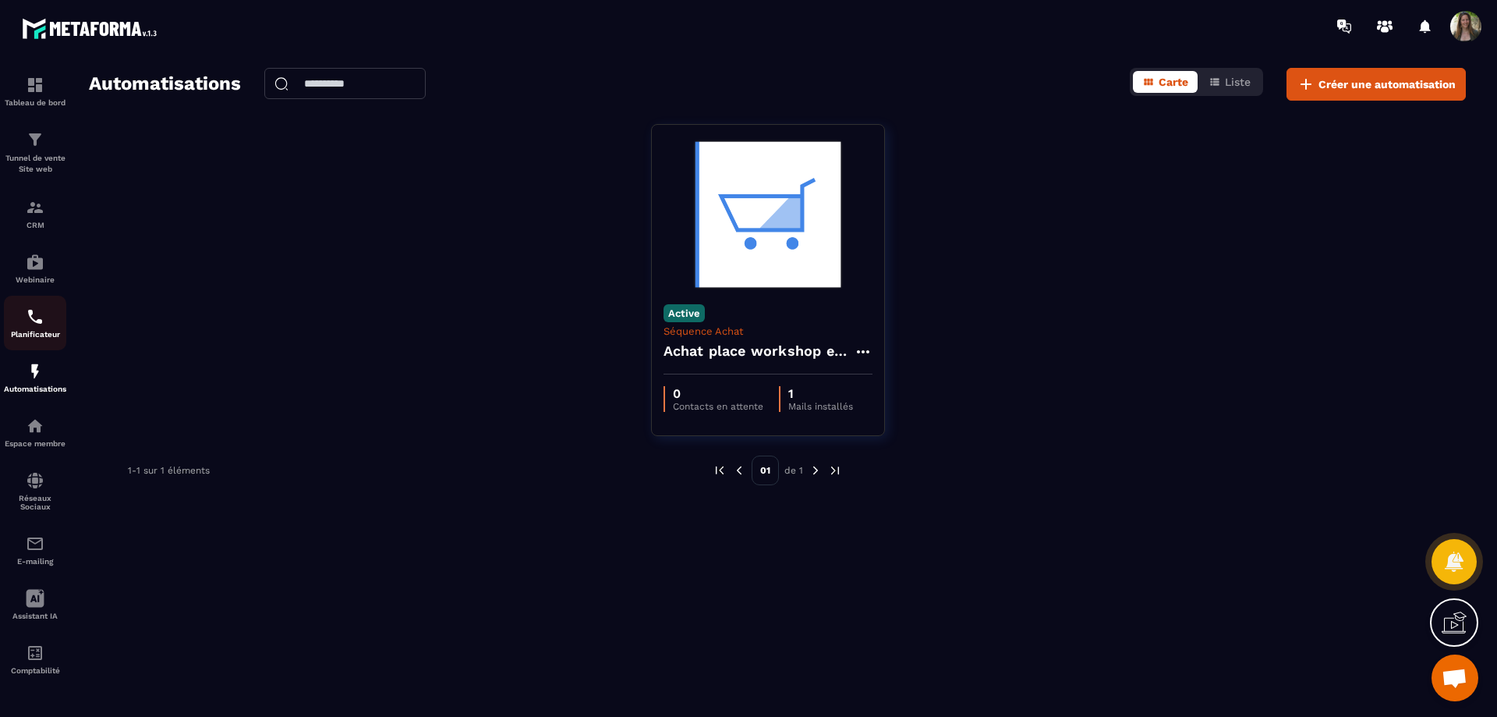
click at [37, 317] on img at bounding box center [35, 316] width 19 height 19
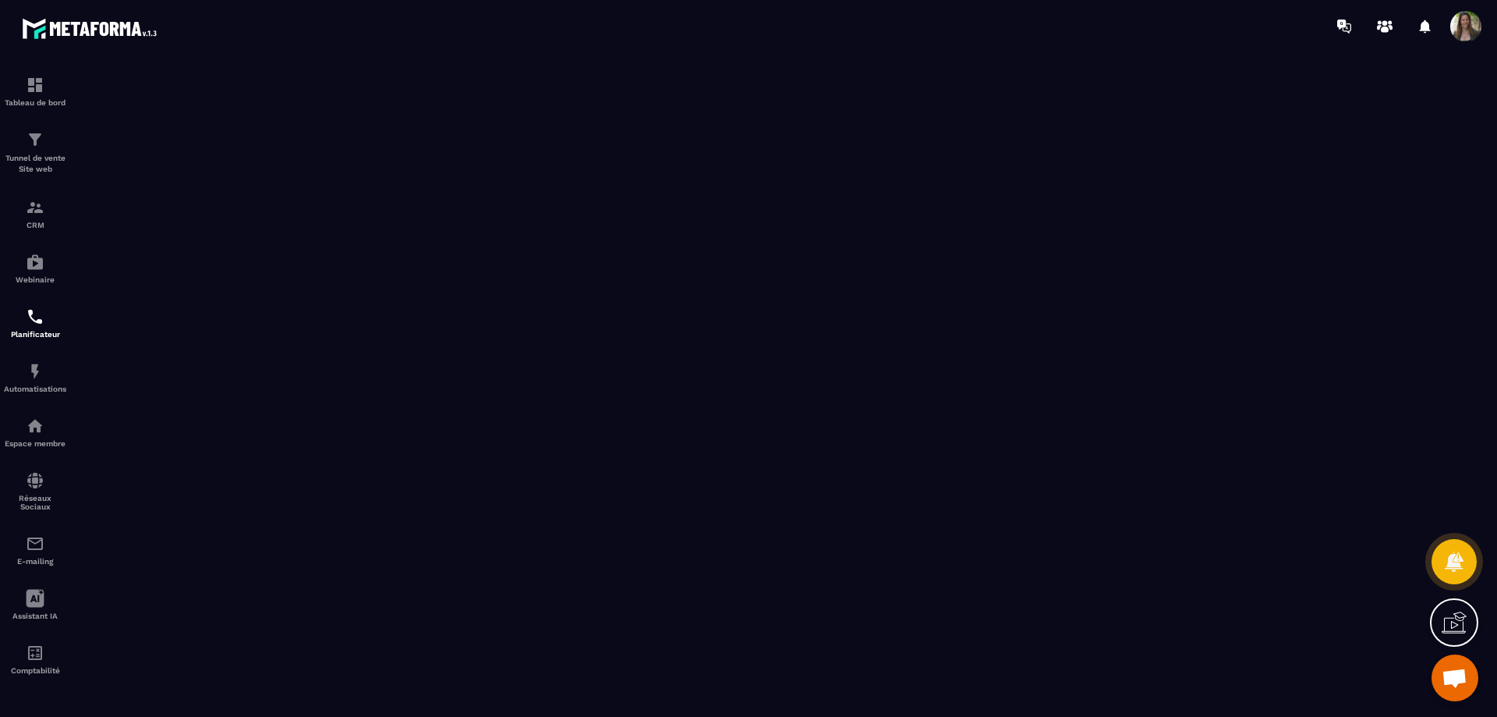
click at [1456, 674] on span "Ouvrir le chat" at bounding box center [1455, 679] width 26 height 22
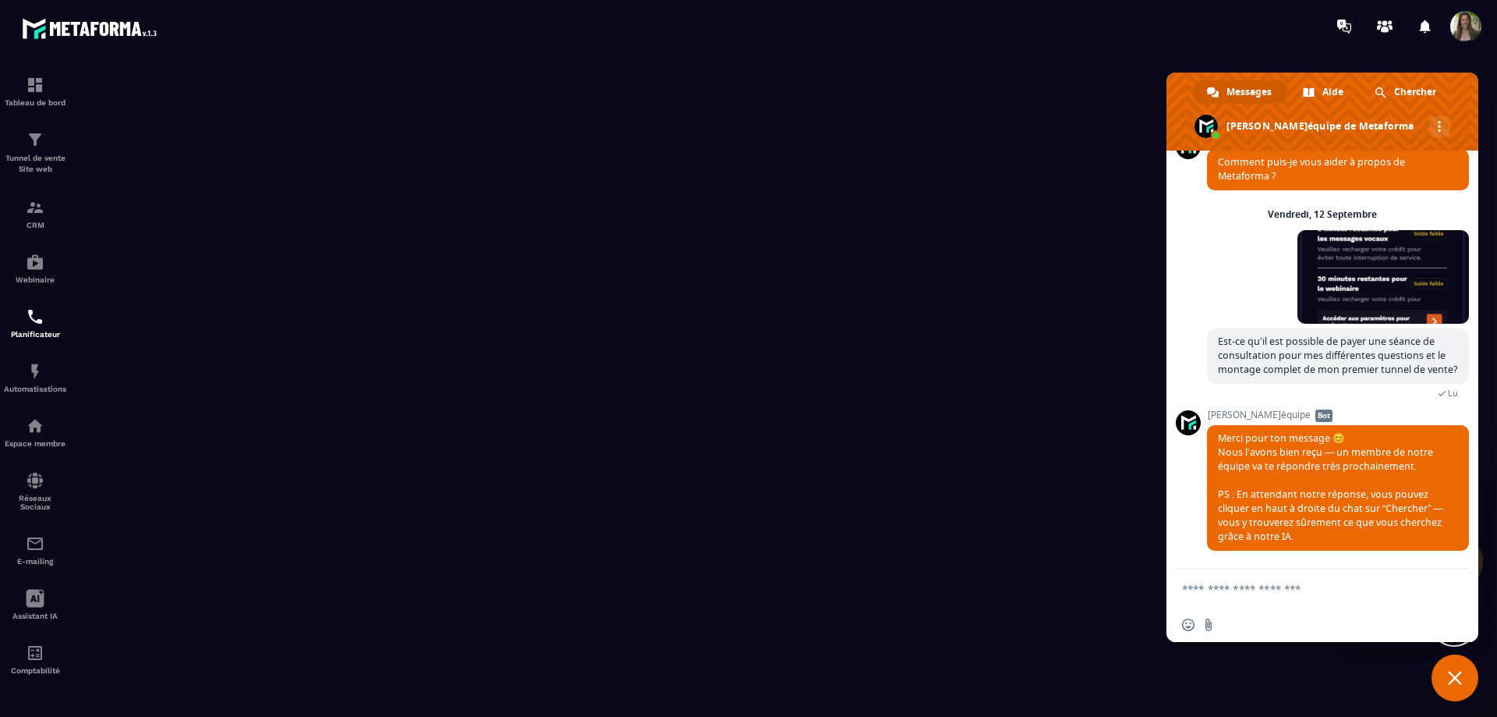
click at [1456, 674] on span "Fermer le chat" at bounding box center [1455, 678] width 14 height 14
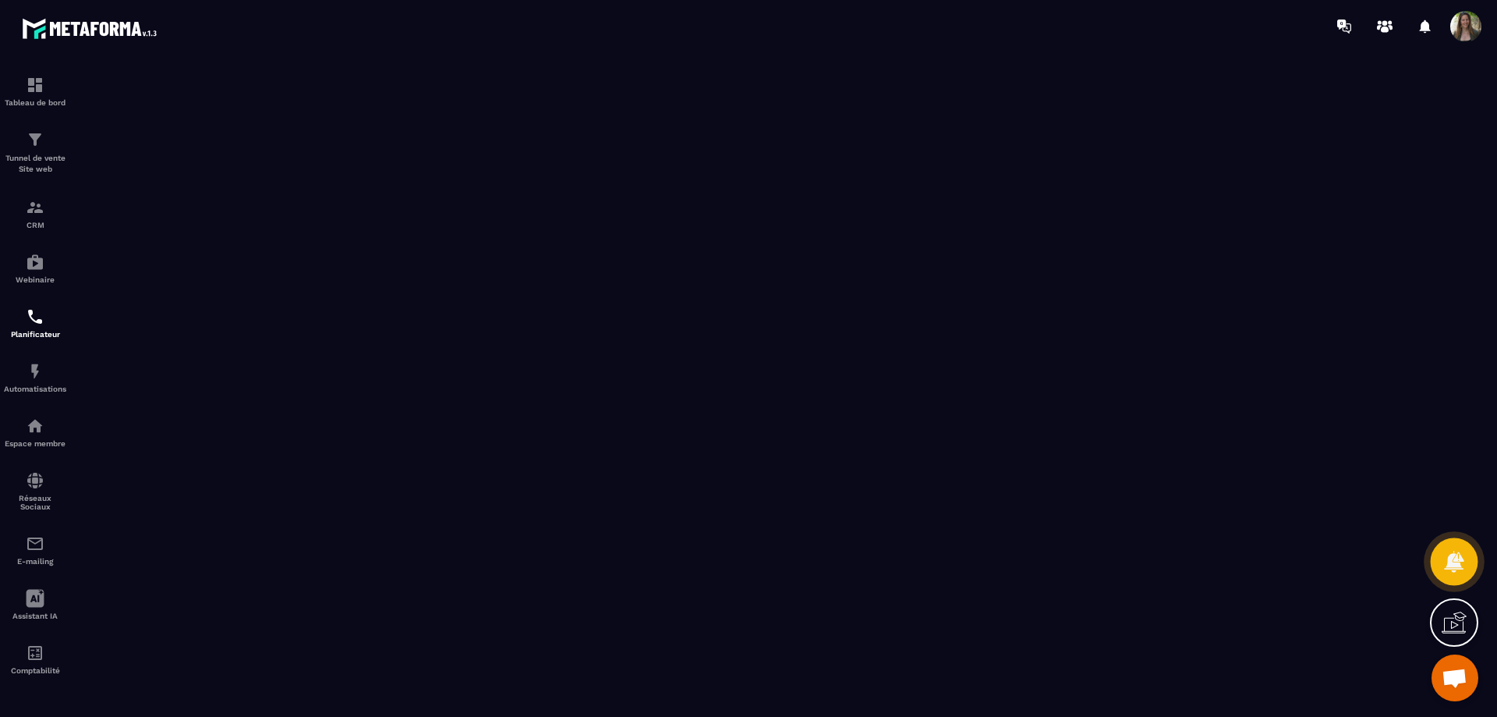
click at [1459, 557] on icon at bounding box center [1453, 561] width 23 height 23
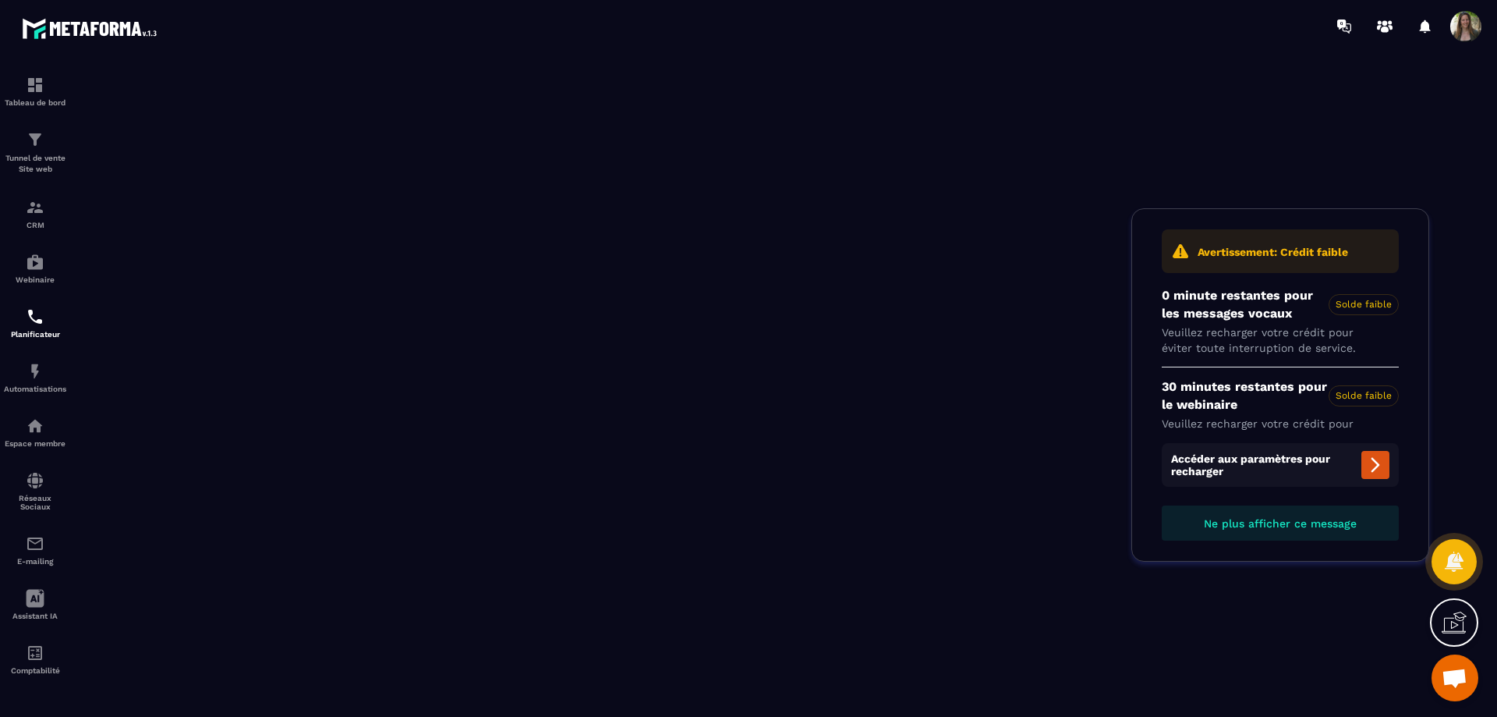
click at [1372, 465] on icon at bounding box center [1375, 464] width 19 height 19
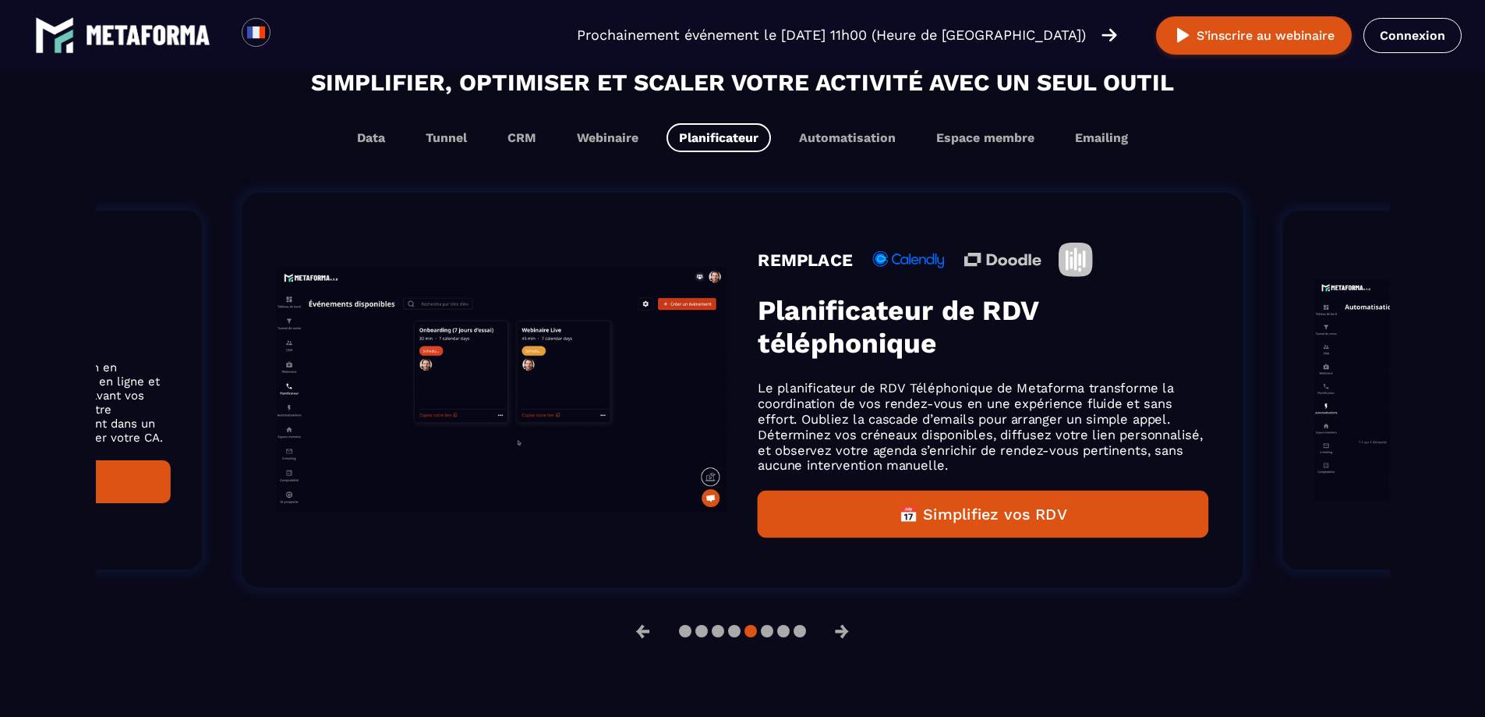
scroll to position [936, 0]
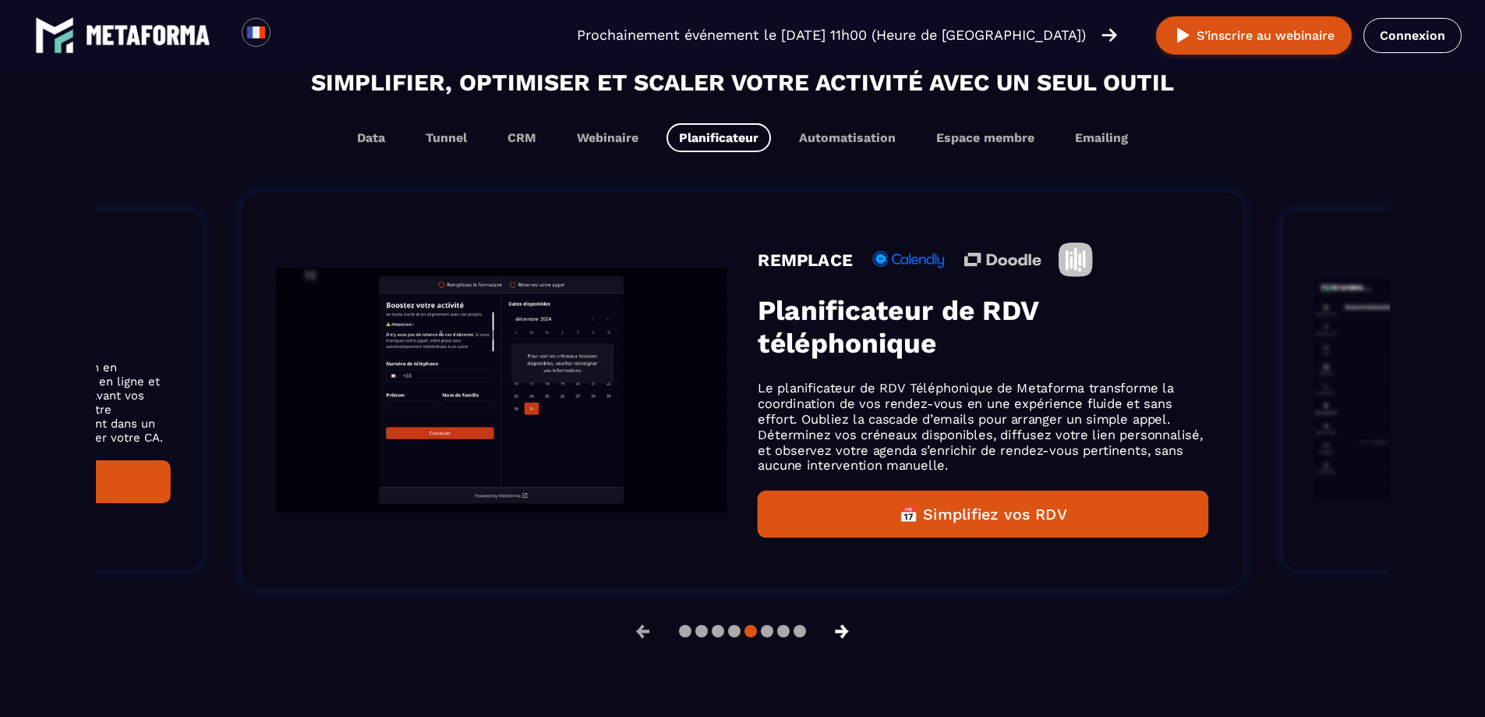
click at [849, 632] on button "→" at bounding box center [842, 630] width 41 height 37
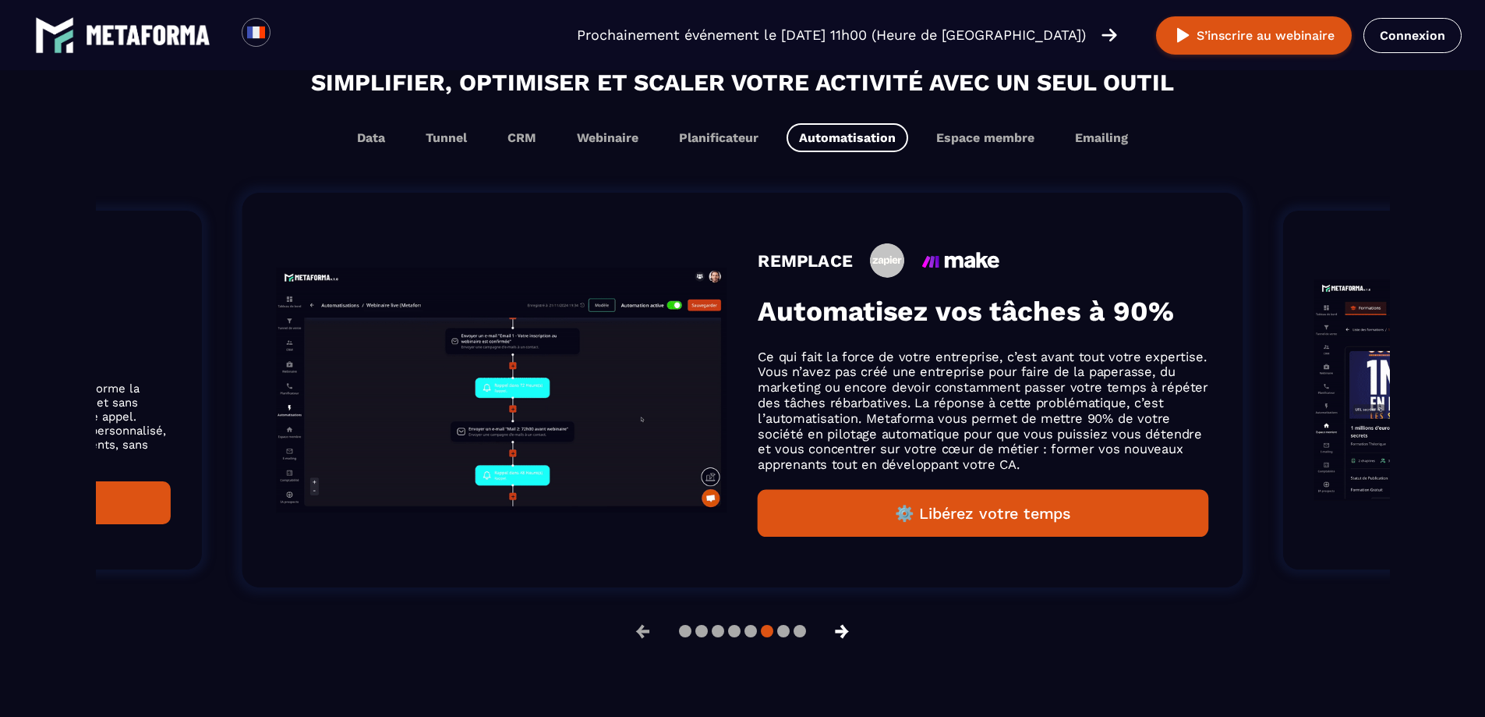
click at [851, 633] on button "→" at bounding box center [842, 630] width 41 height 37
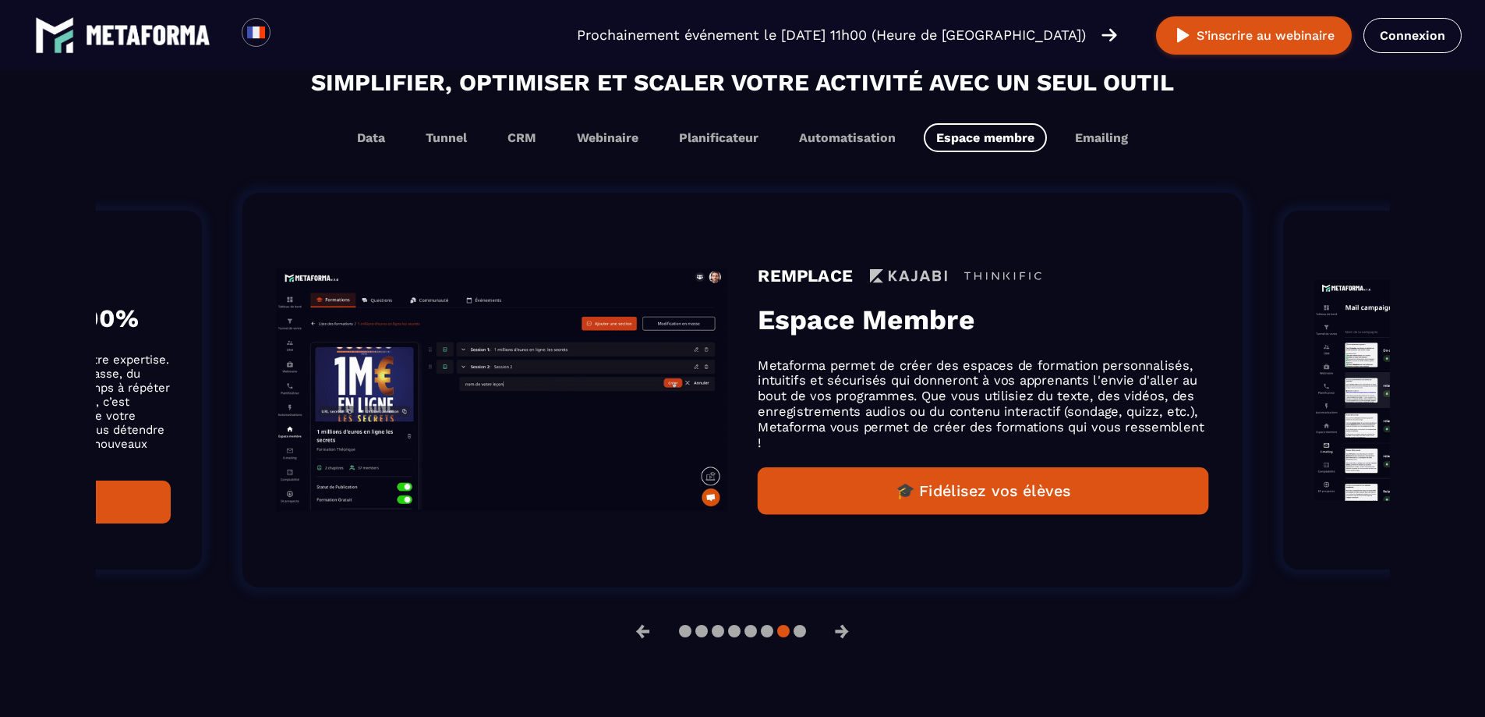
scroll to position [961, 0]
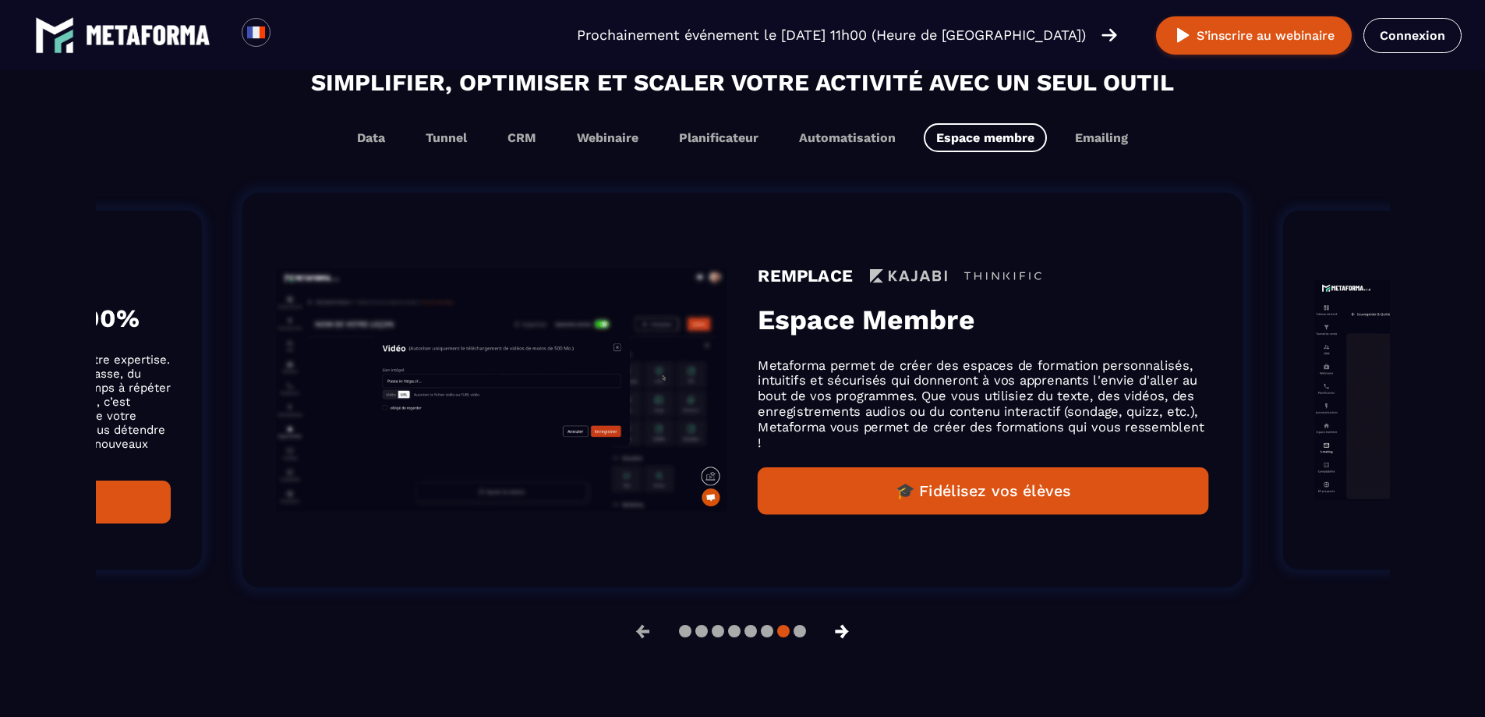
click at [850, 635] on button "→" at bounding box center [842, 630] width 41 height 37
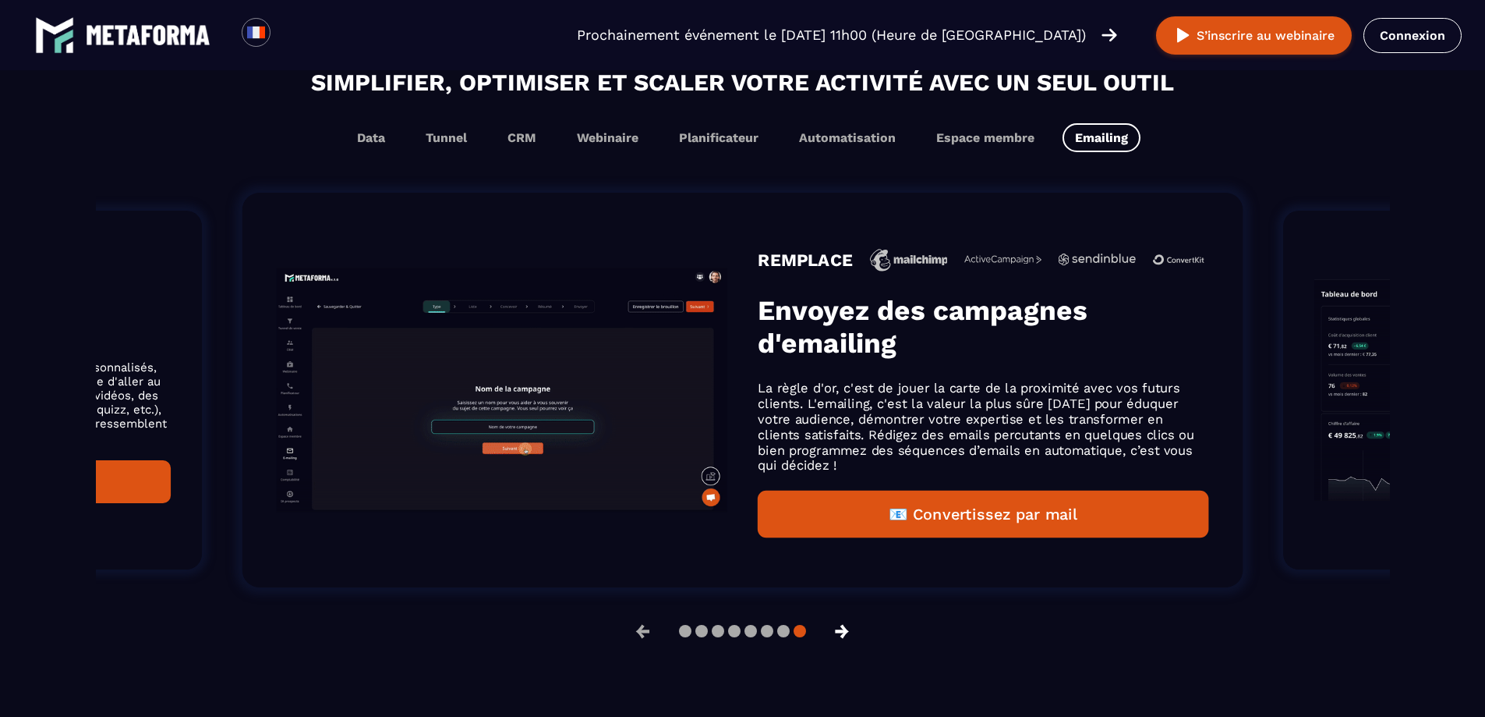
scroll to position [936, 0]
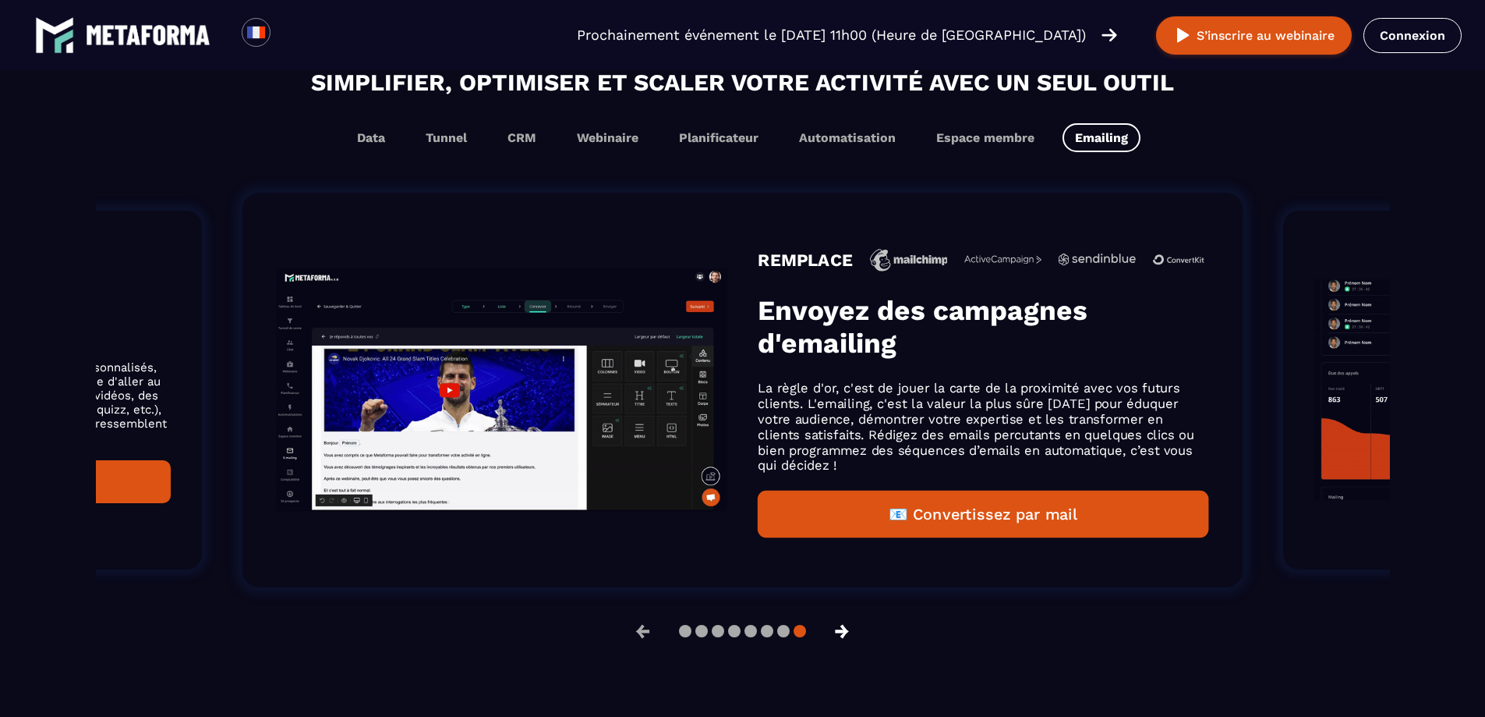
click at [850, 635] on button "→" at bounding box center [842, 630] width 41 height 37
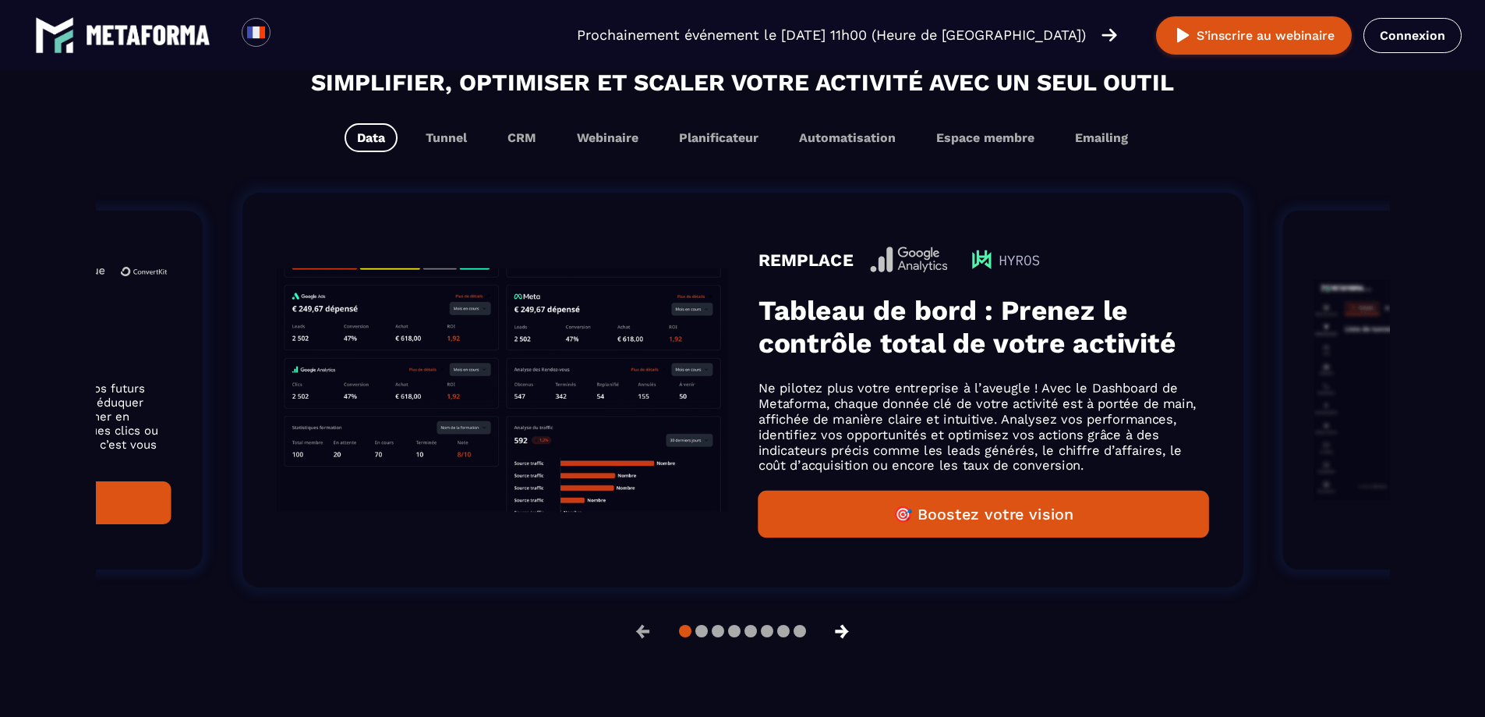
click at [850, 635] on button "→" at bounding box center [842, 630] width 41 height 37
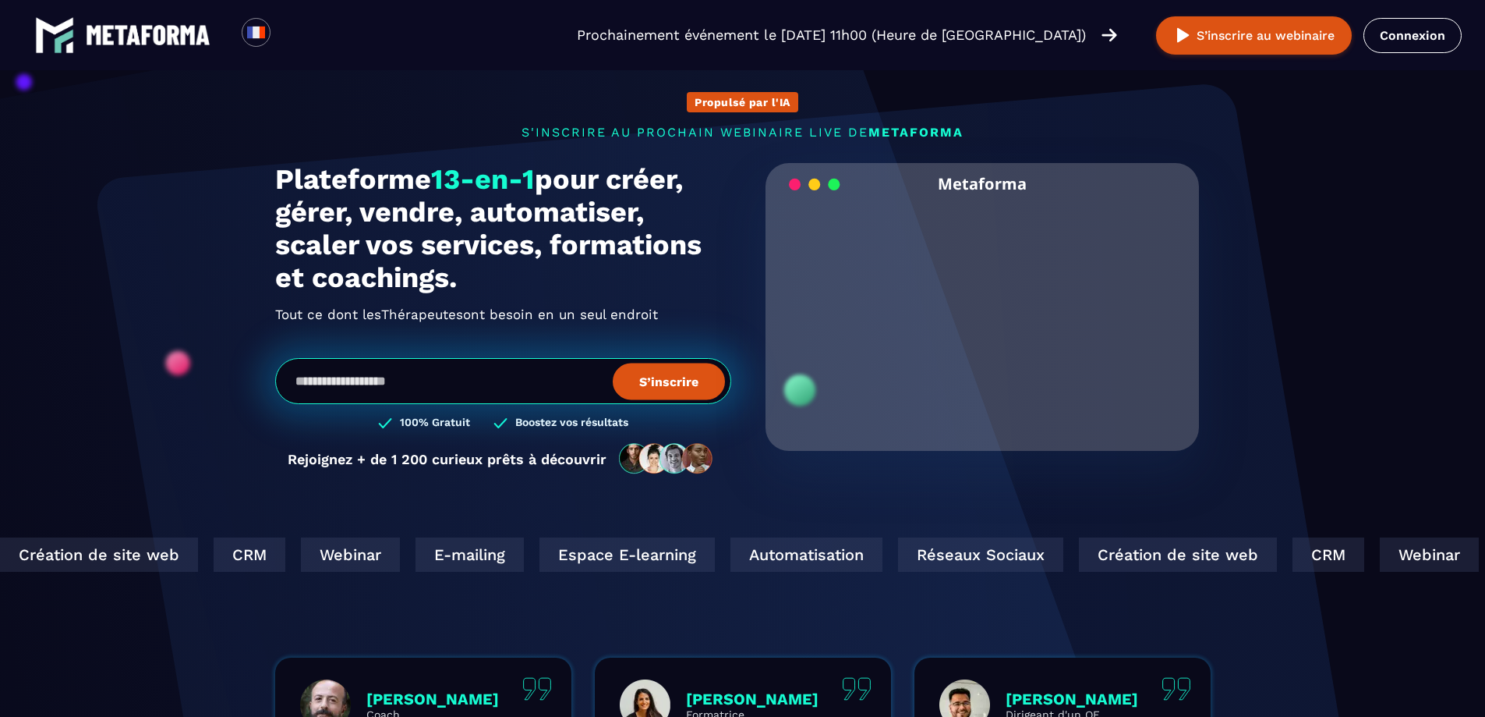
scroll to position [0, 0]
